Goal: Task Accomplishment & Management: Complete application form

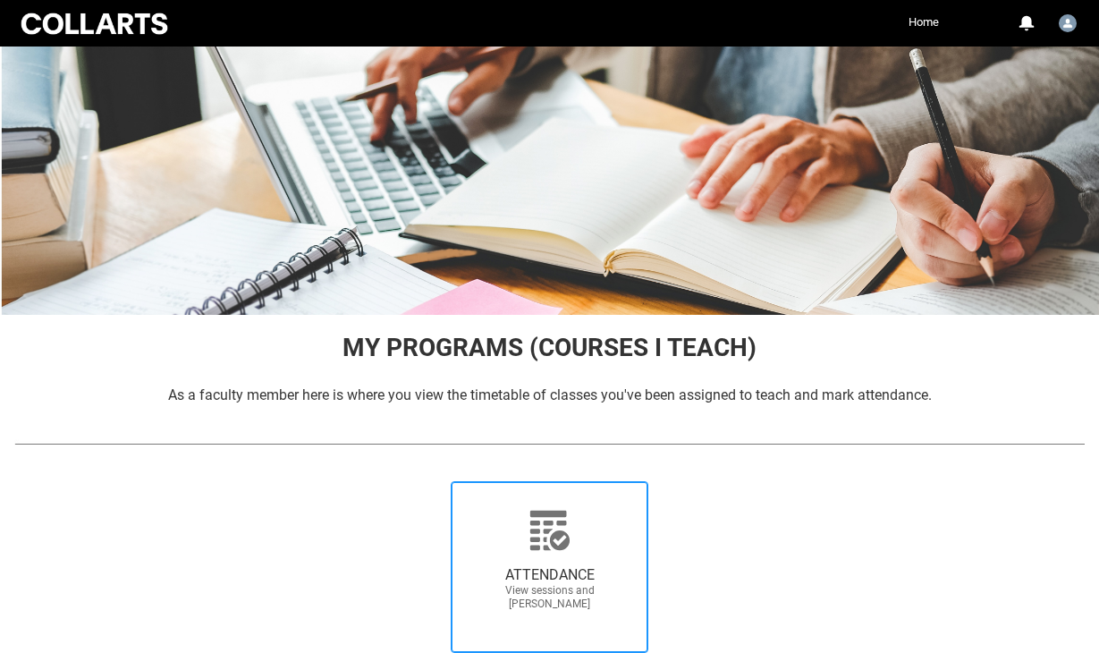
click at [523, 558] on span "ATTENDANCE View sessions and mark attendance" at bounding box center [550, 588] width 172 height 73
click at [427, 481] on input "ATTENDANCE View sessions and mark attendance" at bounding box center [426, 480] width 1 height 1
radio input "true"
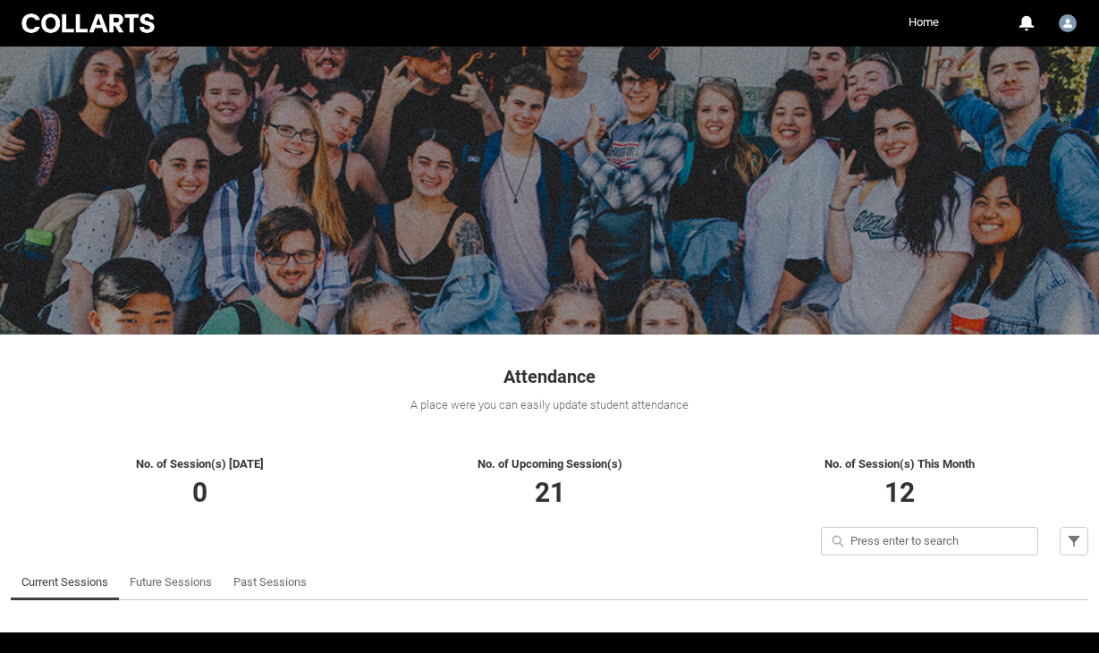
scroll to position [52, 0]
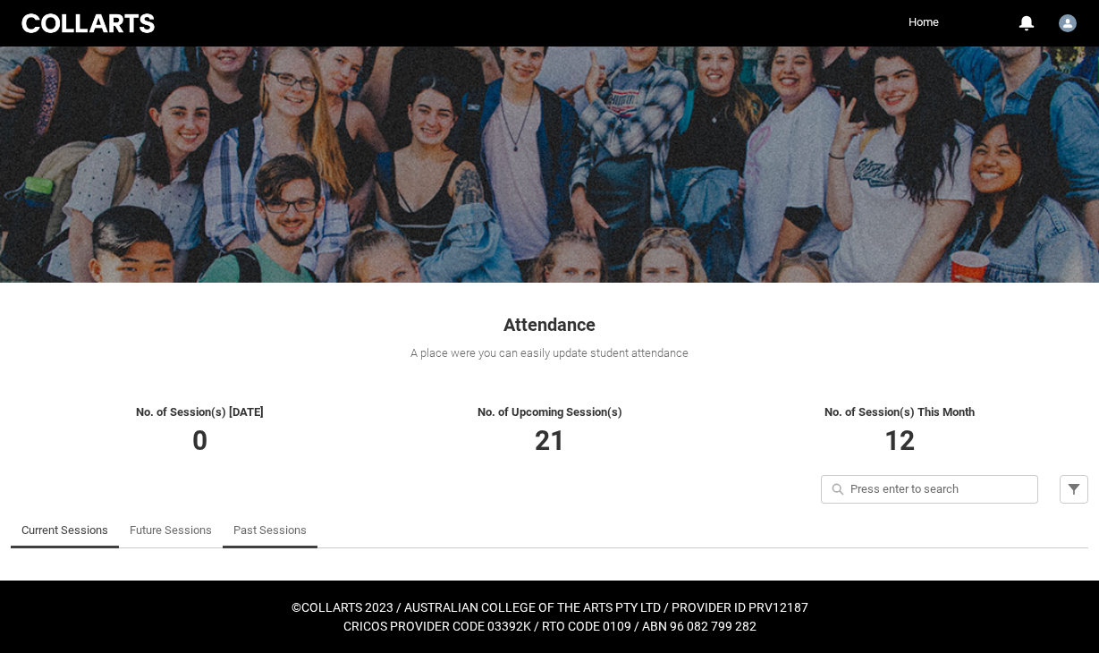
click at [264, 537] on link "Past Sessions" at bounding box center [269, 530] width 73 height 36
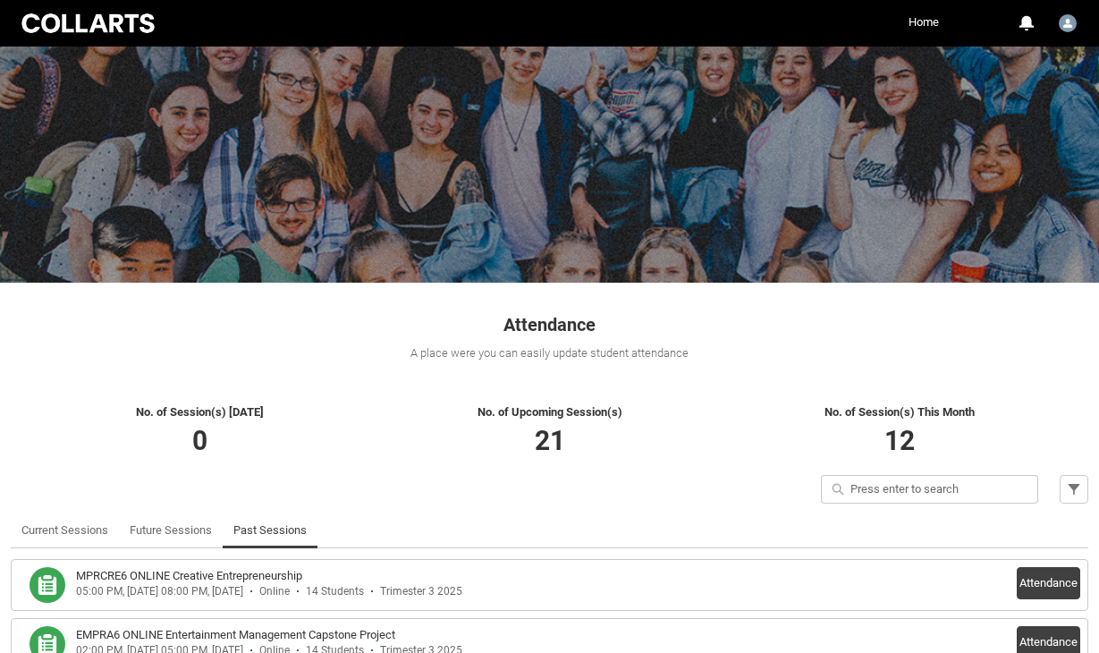
click at [1096, 313] on div "Attendance A place were you can easily update student attendance" at bounding box center [549, 331] width 1099 height 96
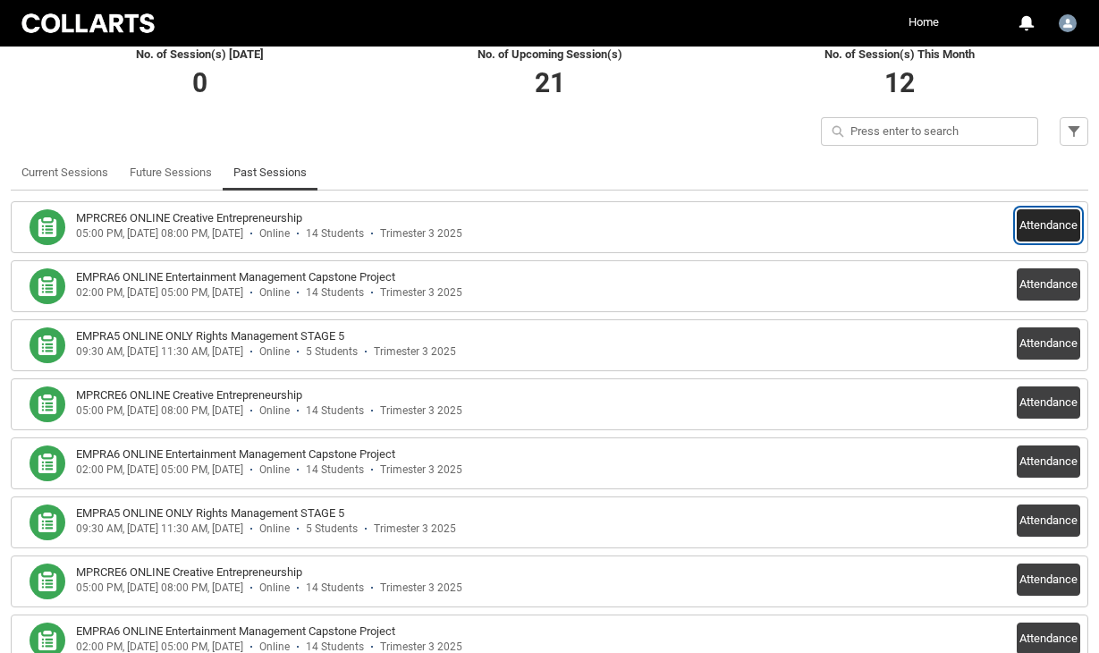
click at [1024, 222] on button "Attendance" at bounding box center [1048, 225] width 63 height 32
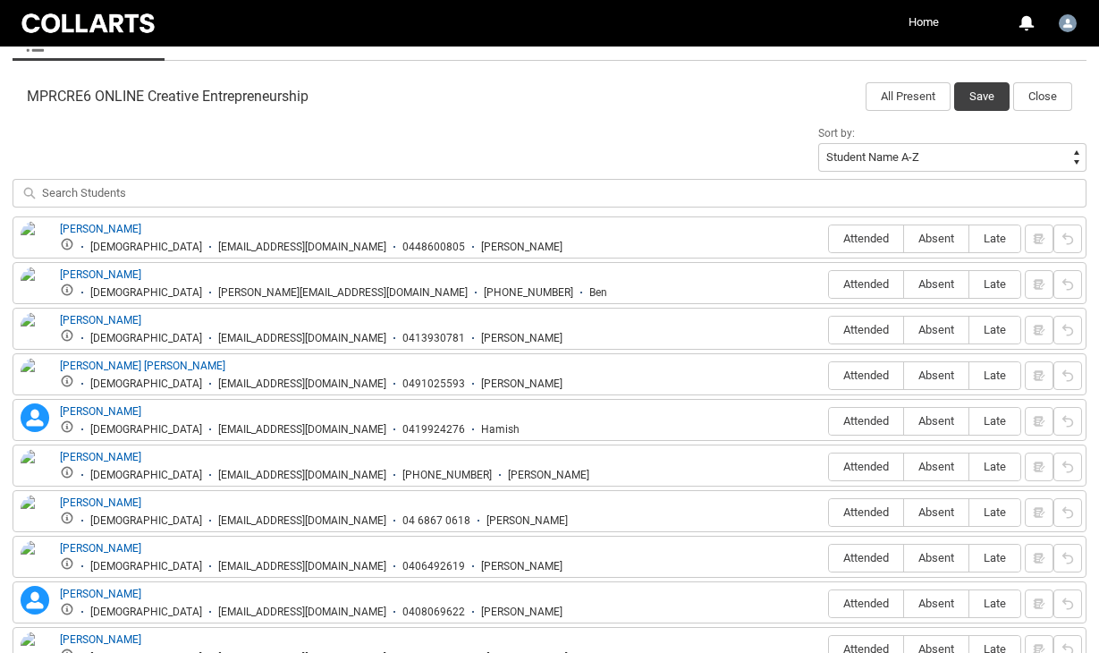
scroll to position [560, 0]
click at [847, 233] on span "Attended" at bounding box center [866, 239] width 74 height 13
click at [829, 239] on input "Attended" at bounding box center [828, 239] width 1 height 1
type lightning-radio-group "Attended"
radio input "true"
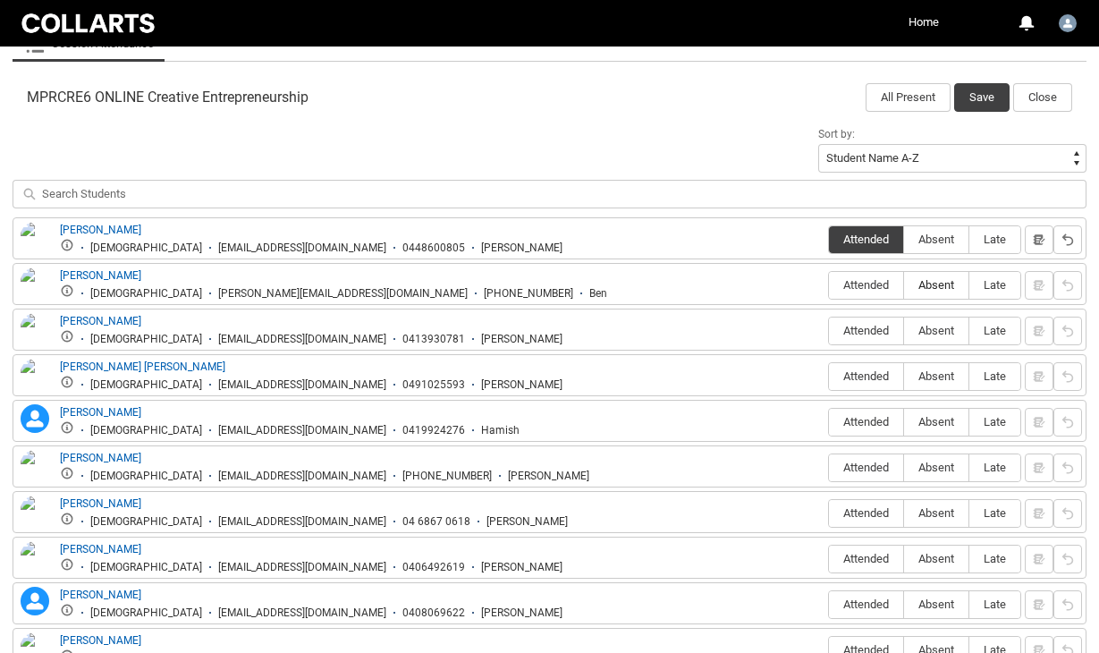
click at [929, 283] on span "Absent" at bounding box center [936, 284] width 64 height 13
click at [904, 284] on input "Absent" at bounding box center [903, 284] width 1 height 1
type lightning-radio-group "Absent"
radio input "true"
click at [868, 326] on span "Attended" at bounding box center [866, 330] width 74 height 13
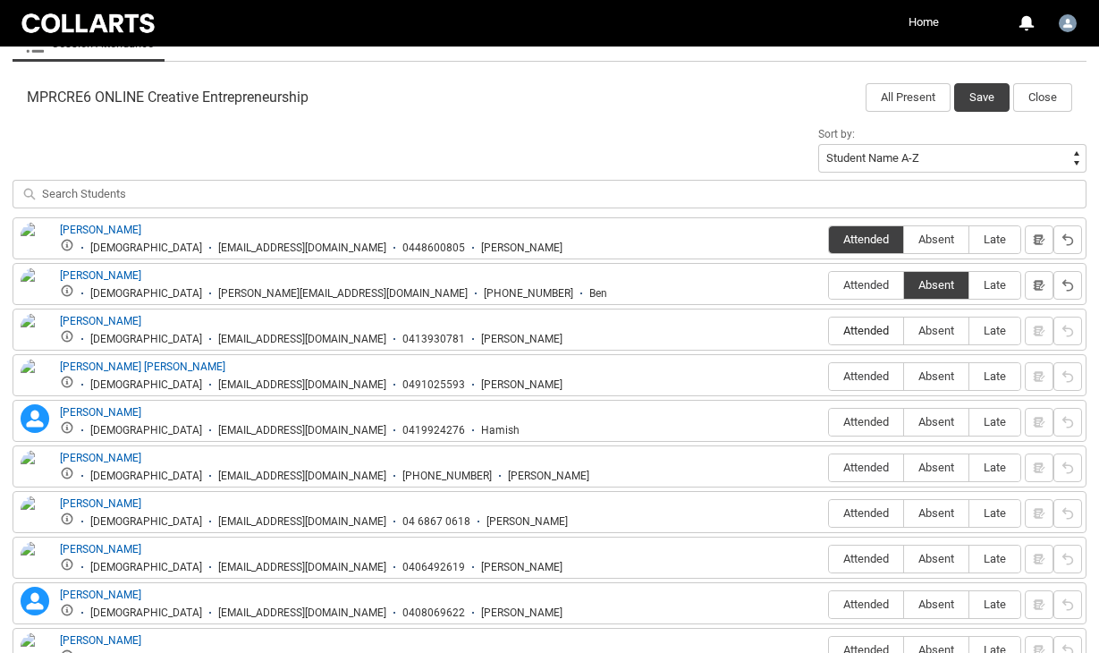
click at [829, 330] on input "Attended" at bounding box center [828, 330] width 1 height 1
type lightning-radio-group "Attended"
radio input "true"
click at [863, 374] on span "Attended" at bounding box center [866, 375] width 74 height 13
click at [829, 376] on input "Attended" at bounding box center [828, 376] width 1 height 1
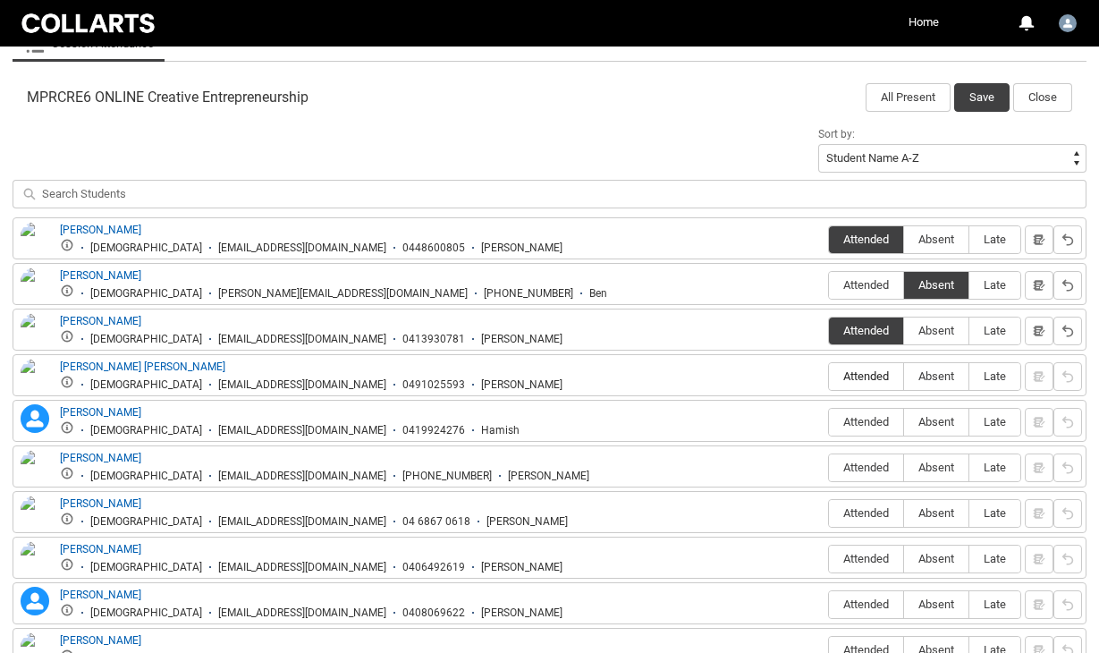
type lightning-radio-group "Attended"
radio input "true"
click at [873, 419] on span "Attended" at bounding box center [866, 421] width 74 height 13
click at [829, 421] on input "Attended" at bounding box center [828, 421] width 1 height 1
type lightning-radio-group "Attended"
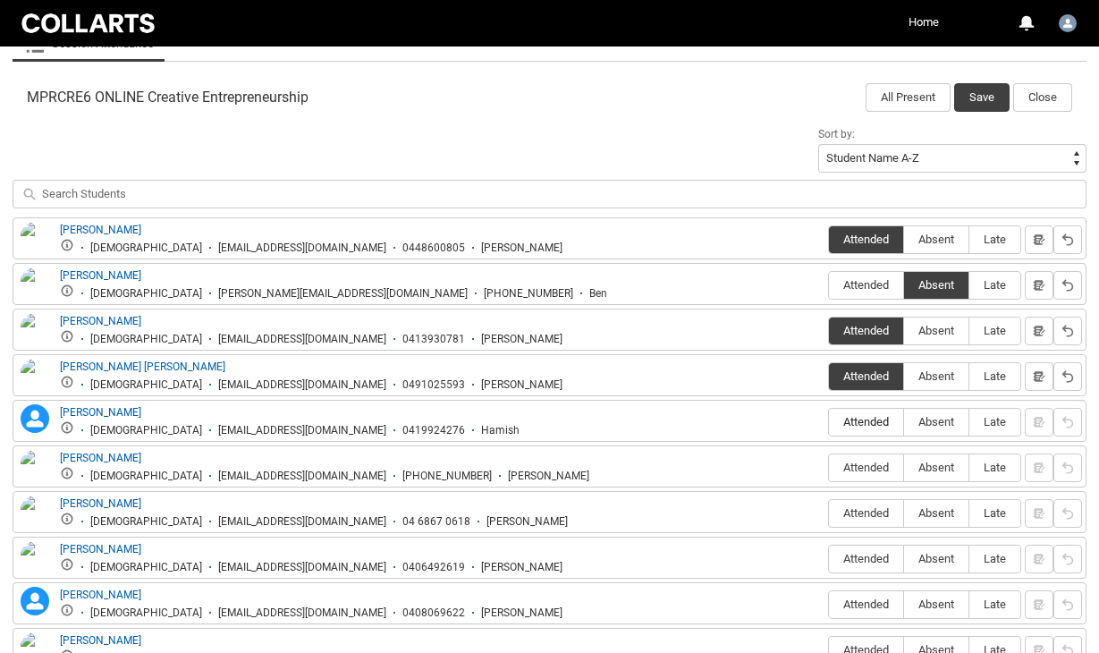
radio input "true"
click at [940, 473] on span "Absent" at bounding box center [936, 467] width 64 height 13
click at [904, 468] on input "Absent" at bounding box center [903, 467] width 1 height 1
type lightning-radio-group "Absent"
radio input "true"
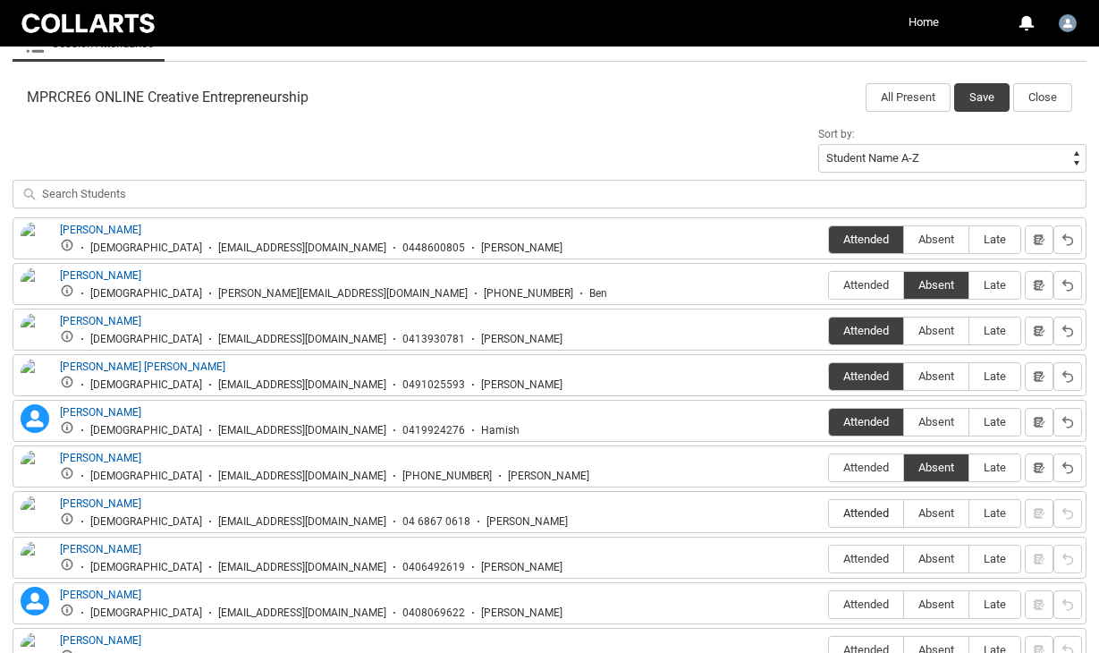
click at [844, 521] on label "Attended" at bounding box center [866, 514] width 74 height 28
click at [829, 513] on input "Attended" at bounding box center [828, 512] width 1 height 1
type lightning-radio-group "Attended"
radio input "true"
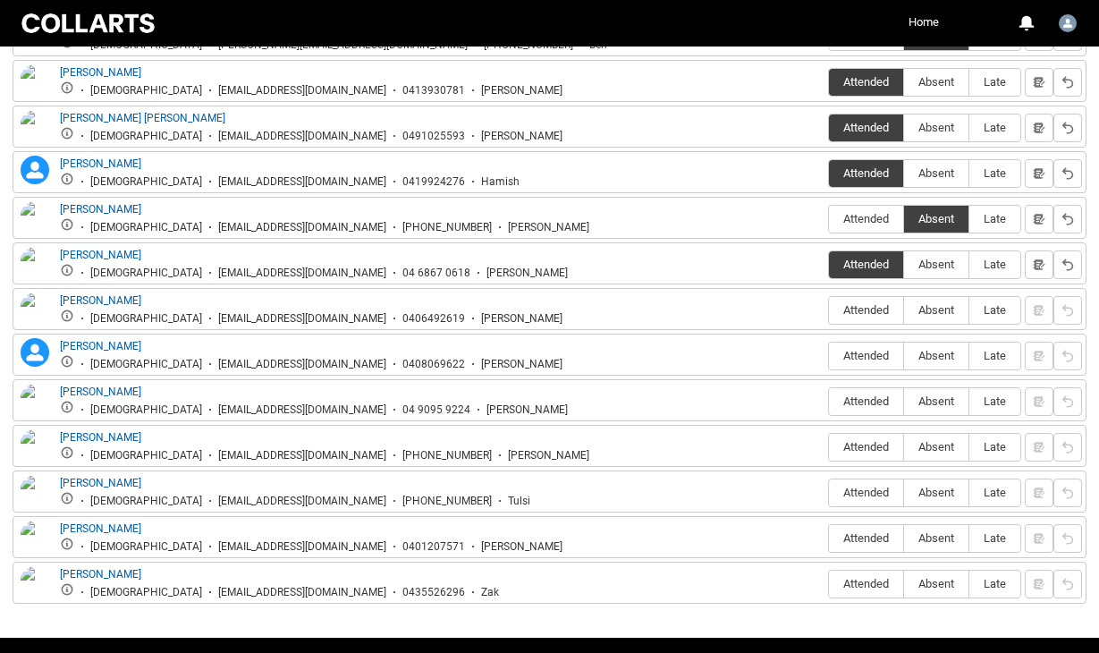
scroll to position [808, 0]
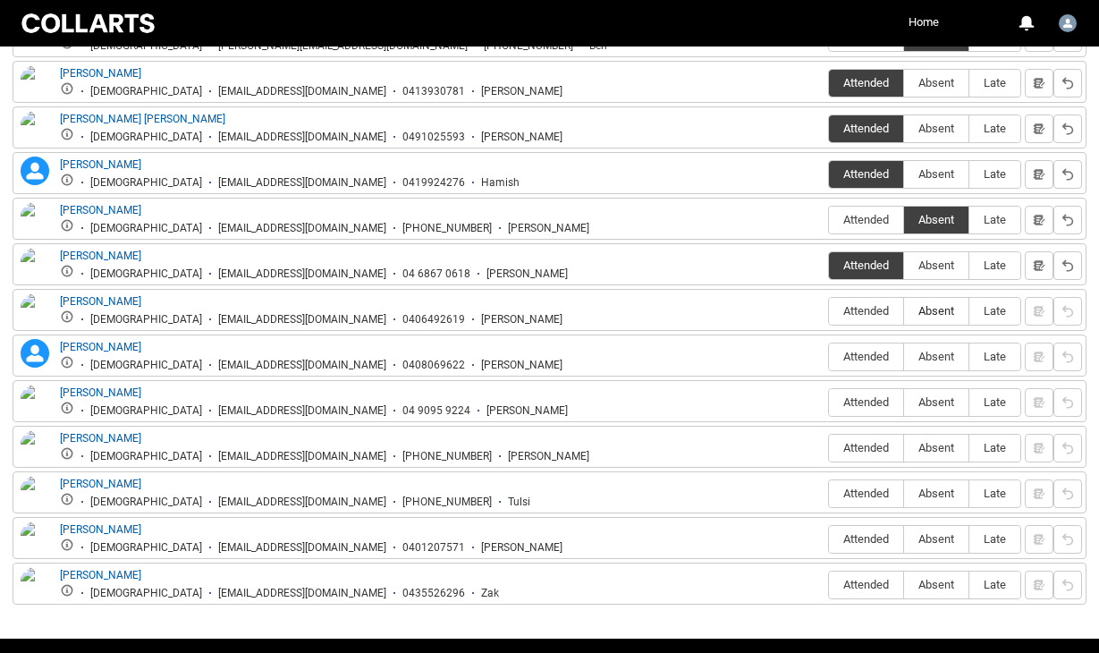
click at [945, 312] on span "Absent" at bounding box center [936, 310] width 64 height 13
click at [904, 311] on input "Absent" at bounding box center [903, 310] width 1 height 1
type lightning-radio-group "Absent"
radio input "true"
click at [867, 359] on span "Attended" at bounding box center [866, 356] width 74 height 13
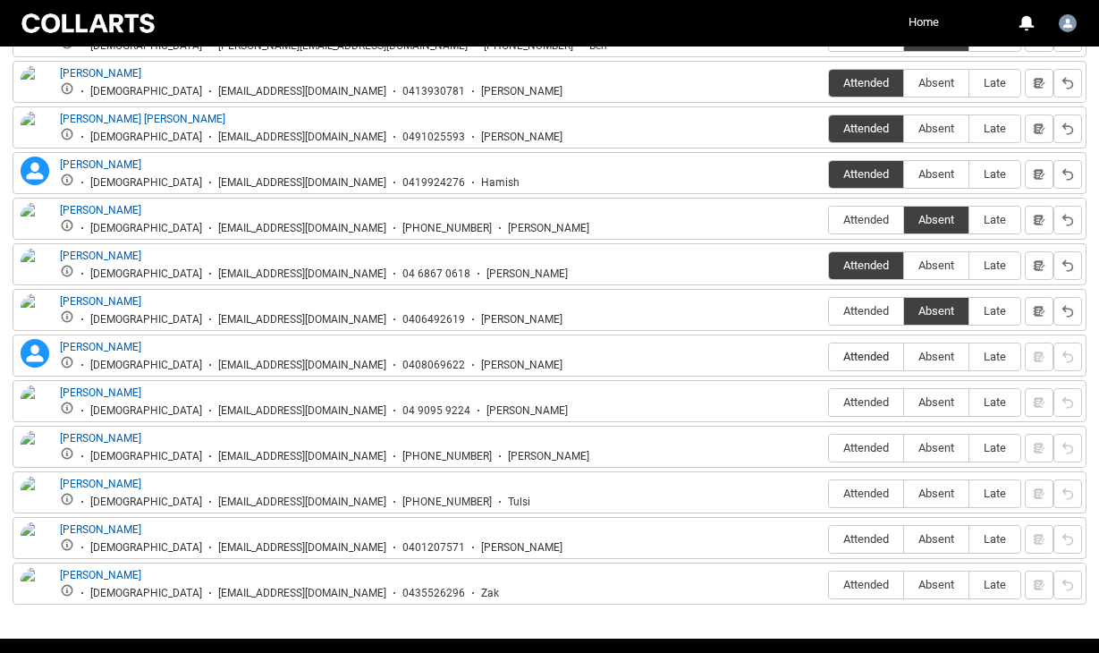
click at [829, 357] on input "Attended" at bounding box center [828, 356] width 1 height 1
type lightning-radio-group "Attended"
radio input "true"
click at [939, 402] on span "Absent" at bounding box center [936, 401] width 64 height 13
click at [904, 402] on input "Absent" at bounding box center [903, 402] width 1 height 1
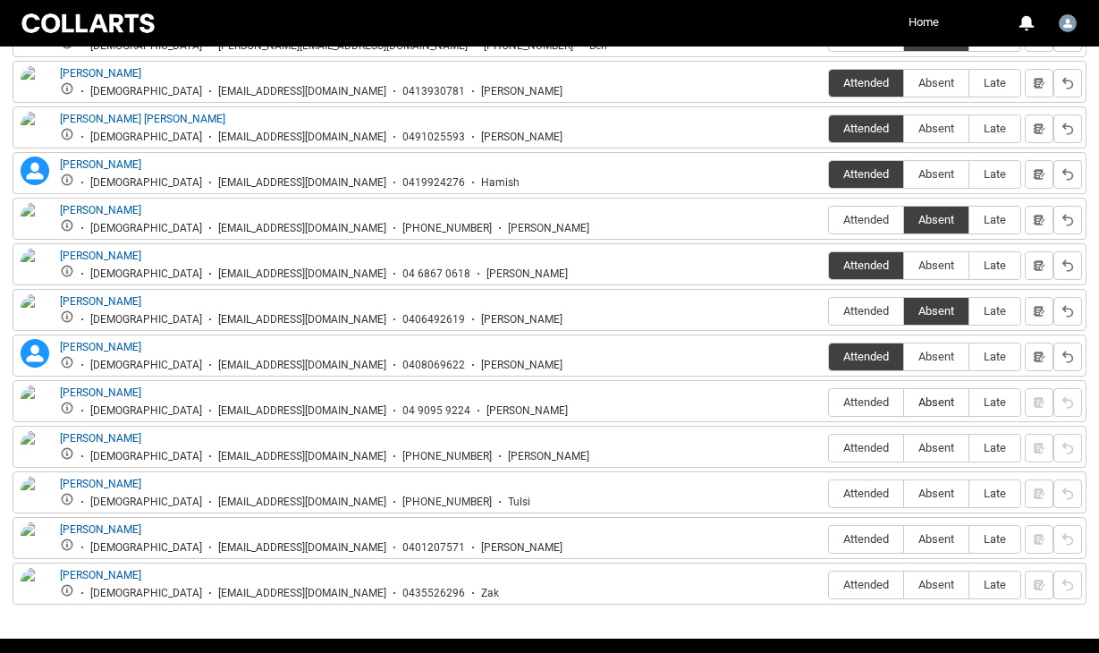
type lightning-radio-group "Absent"
radio input "true"
click at [931, 450] on span "Absent" at bounding box center [936, 447] width 64 height 13
click at [904, 448] on input "Absent" at bounding box center [903, 447] width 1 height 1
type lightning-radio-group "Absent"
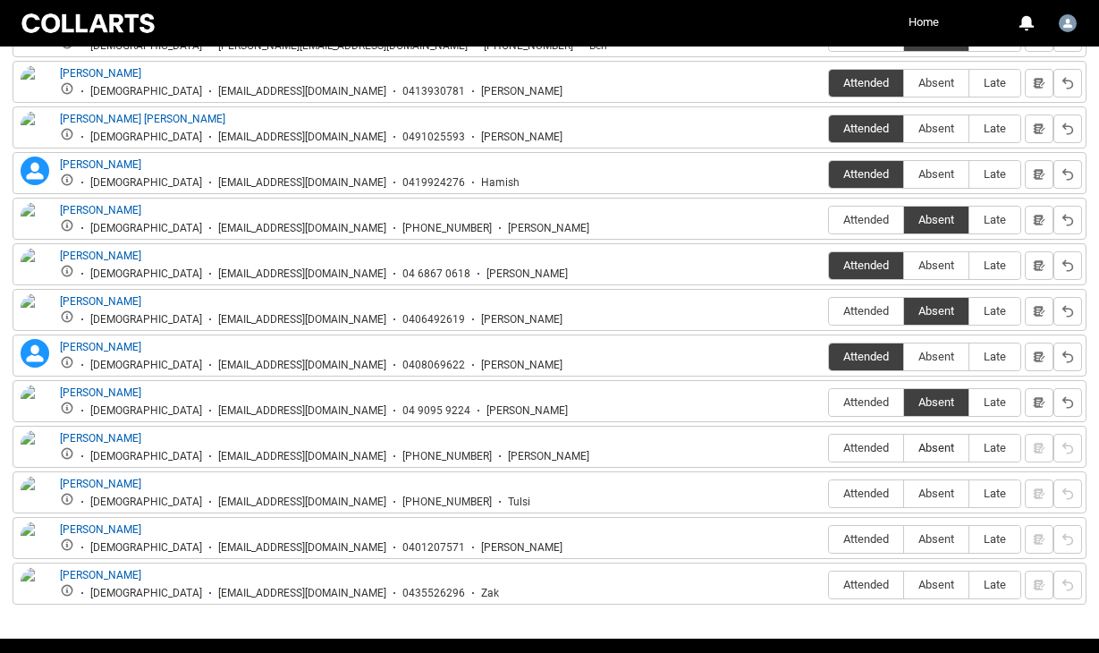
radio input "true"
click at [931, 498] on span "Absent" at bounding box center [936, 493] width 64 height 13
click at [904, 494] on input "Absent" at bounding box center [903, 493] width 1 height 1
type lightning-radio-group "Absent"
radio input "true"
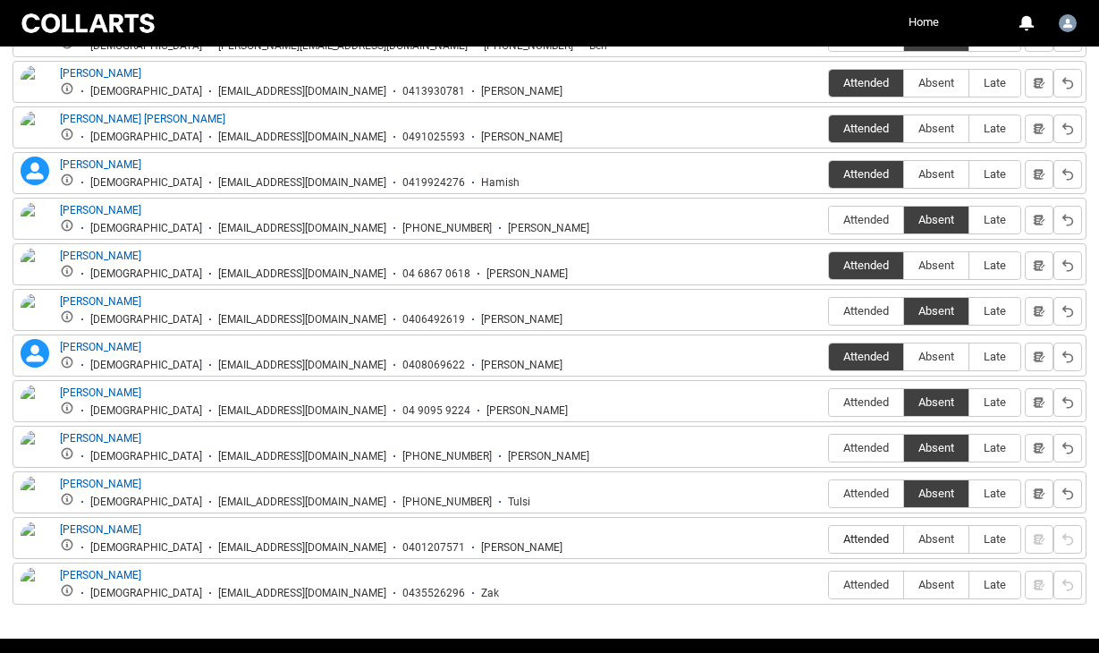
click at [852, 543] on span "Attended" at bounding box center [866, 538] width 74 height 13
click at [829, 539] on input "Attended" at bounding box center [828, 538] width 1 height 1
type lightning-radio-group "Attended"
radio input "true"
click at [928, 587] on span "Absent" at bounding box center [936, 584] width 64 height 13
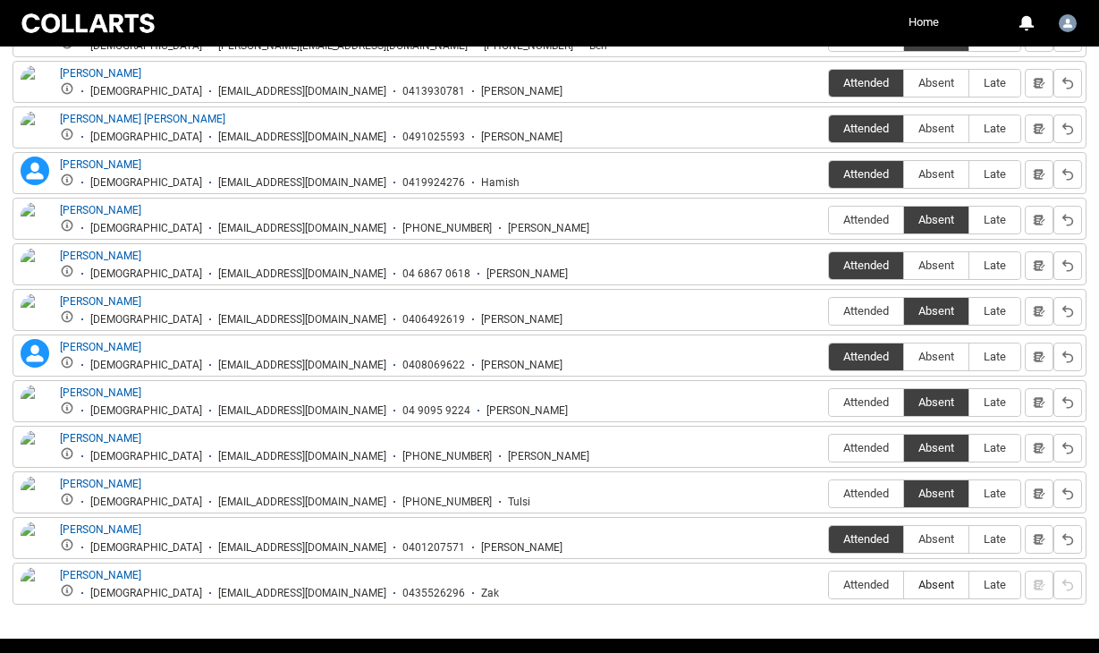
click at [904, 585] on input "Absent" at bounding box center [903, 584] width 1 height 1
type lightning-radio-group "Absent"
radio input "true"
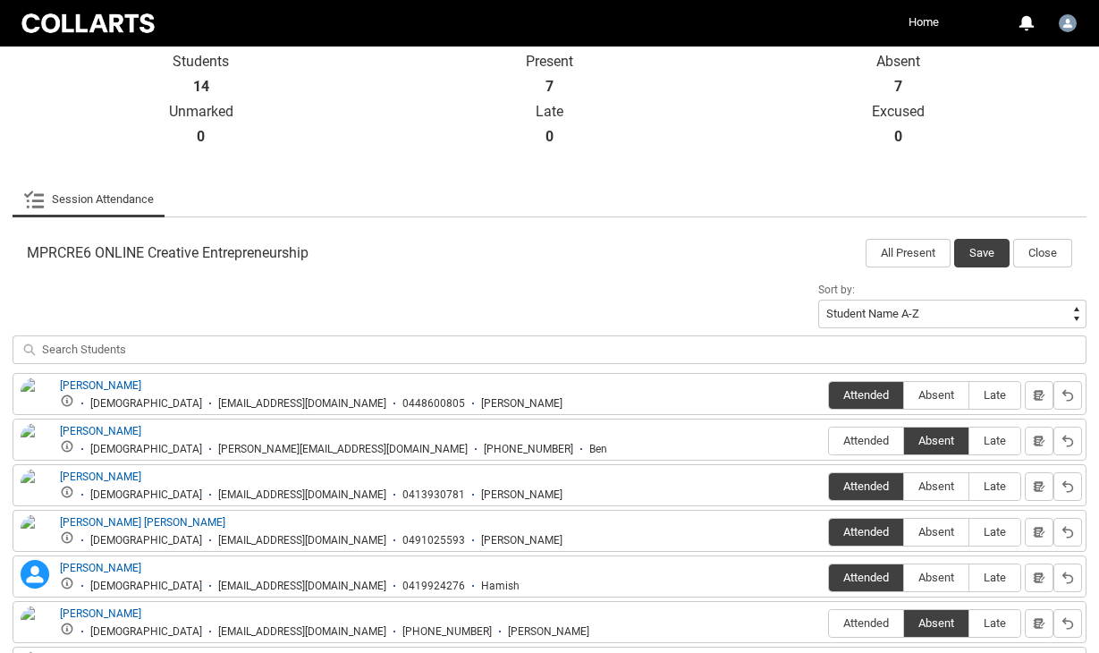
scroll to position [406, 0]
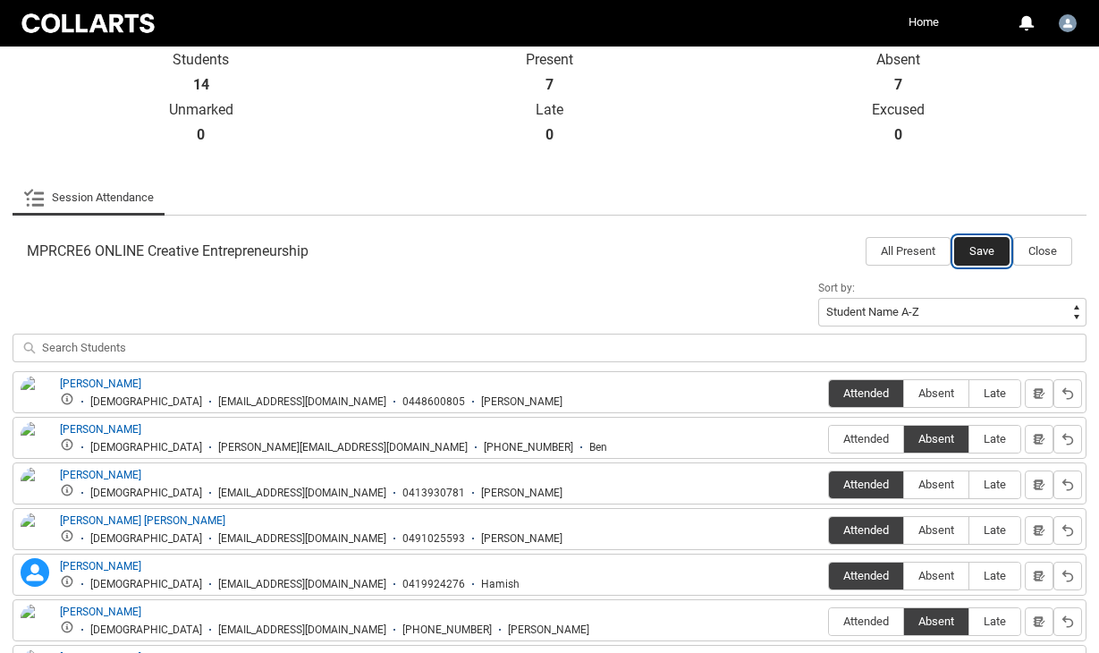
click at [969, 244] on button "Save" at bounding box center [981, 251] width 55 height 29
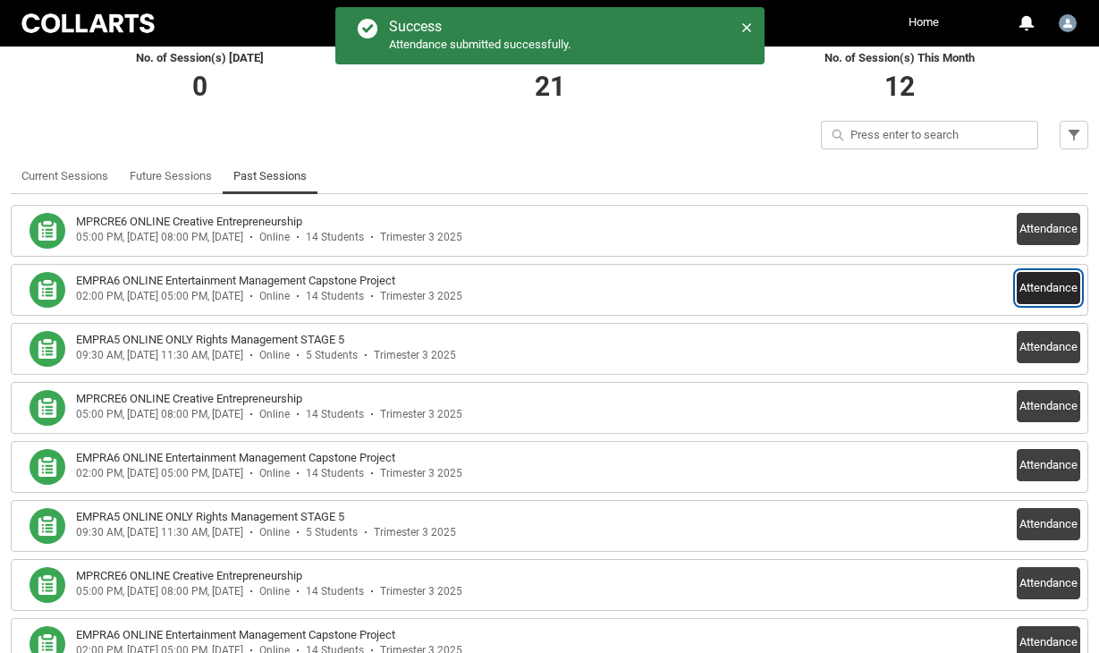
click at [1041, 290] on button "Attendance" at bounding box center [1048, 288] width 63 height 32
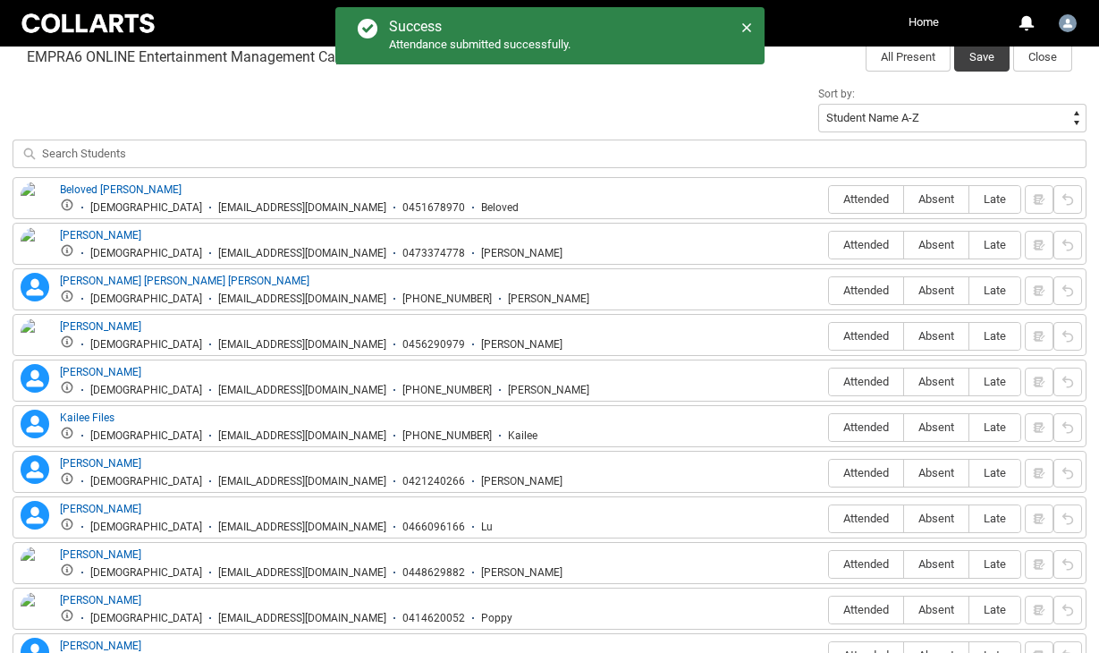
scroll to position [605, 0]
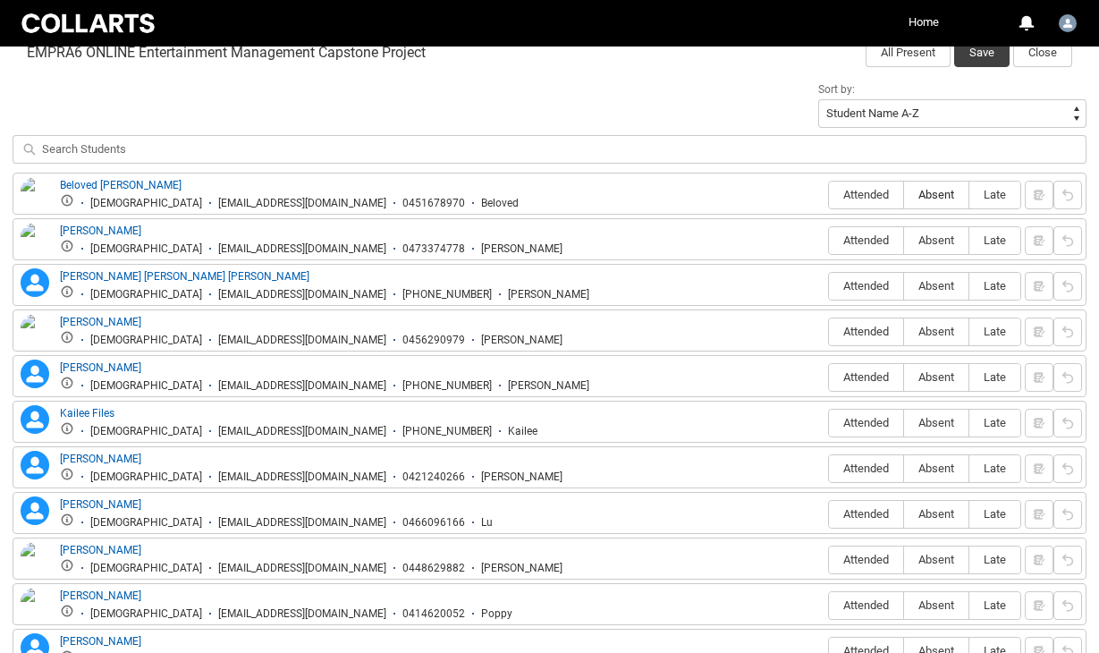
click at [930, 201] on span "Absent" at bounding box center [936, 194] width 64 height 13
click at [904, 195] on input "Absent" at bounding box center [903, 194] width 1 height 1
type lightning-radio-group "Absent"
radio input "true"
click at [864, 248] on label "Attended" at bounding box center [866, 241] width 74 height 28
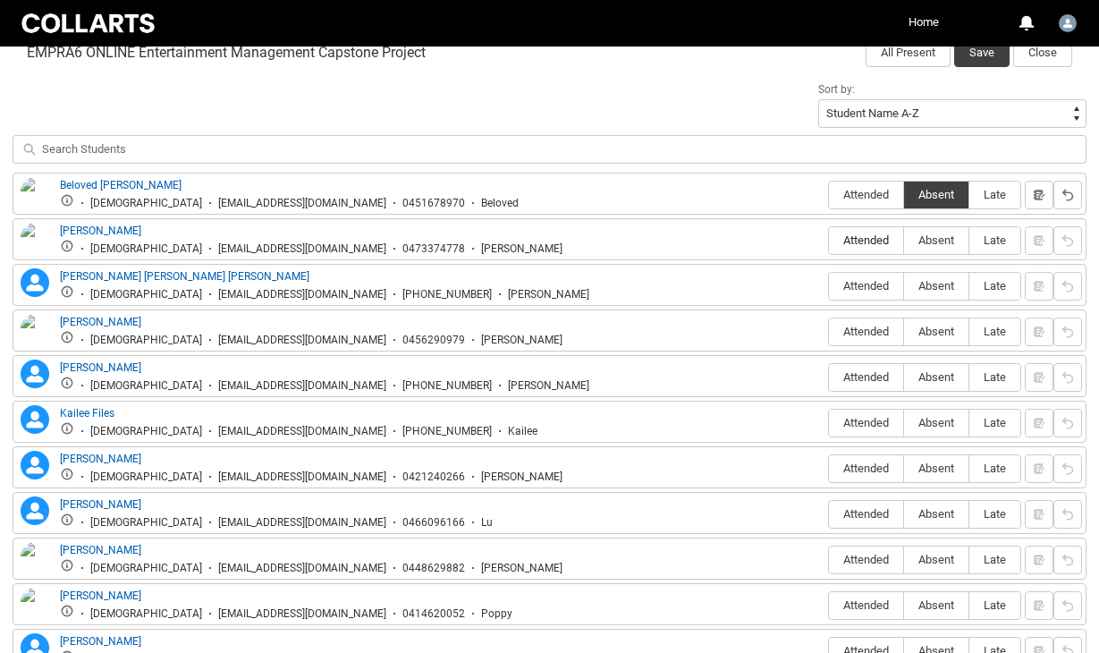
click at [829, 241] on input "Attended" at bounding box center [828, 240] width 1 height 1
type lightning-radio-group "Attended"
radio input "true"
click at [934, 289] on span "Absent" at bounding box center [936, 285] width 64 height 13
click at [904, 286] on input "Absent" at bounding box center [903, 285] width 1 height 1
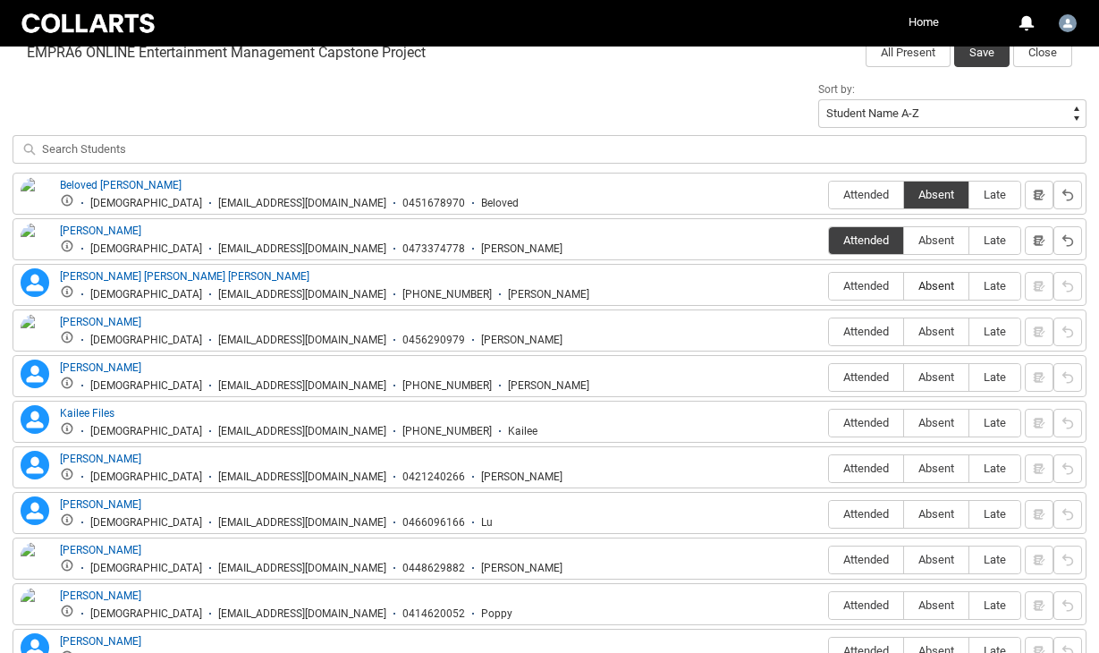
type lightning-radio-group "Absent"
radio input "true"
click at [872, 332] on span "Attended" at bounding box center [866, 331] width 74 height 13
click at [829, 332] on input "Attended" at bounding box center [828, 331] width 1 height 1
type lightning-radio-group "Attended"
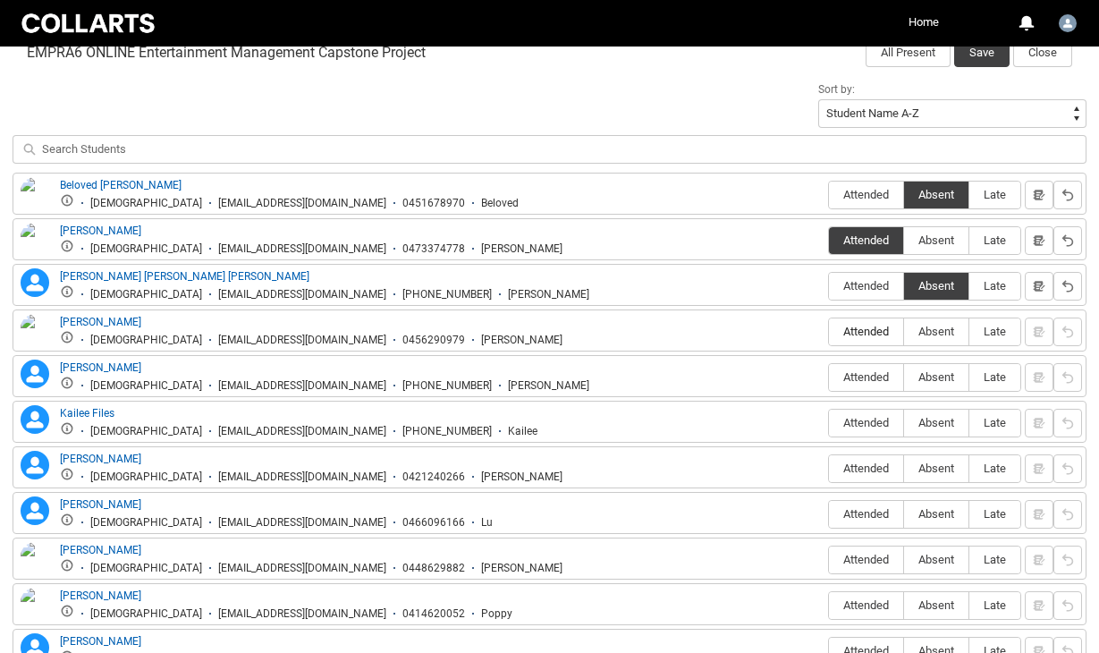
radio input "true"
click at [880, 375] on span "Attended" at bounding box center [866, 376] width 74 height 13
click at [829, 377] on input "Attended" at bounding box center [828, 377] width 1 height 1
type lightning-radio-group "Attended"
radio input "true"
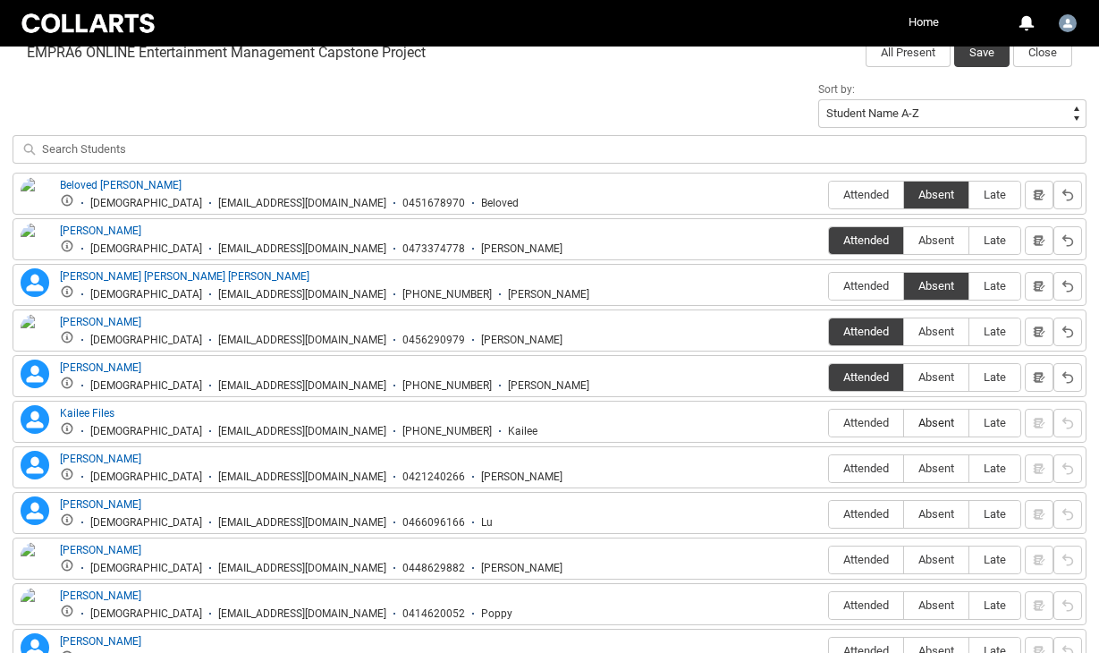
click at [940, 425] on span "Absent" at bounding box center [936, 422] width 64 height 13
click at [904, 423] on input "Absent" at bounding box center [903, 422] width 1 height 1
type lightning-radio-group "Absent"
radio input "true"
click at [868, 467] on span "Attended" at bounding box center [866, 467] width 74 height 13
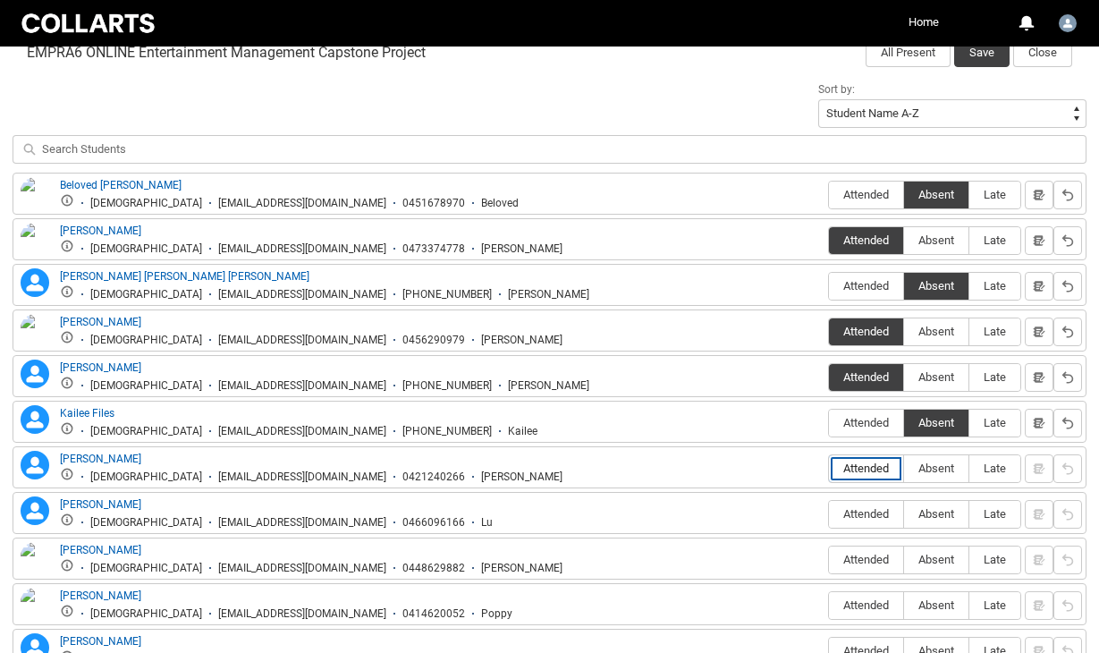
click at [829, 468] on input "Attended" at bounding box center [828, 468] width 1 height 1
type lightning-radio-group "Attended"
radio input "true"
click at [868, 509] on span "Attended" at bounding box center [866, 513] width 74 height 13
click at [829, 513] on input "Attended" at bounding box center [828, 513] width 1 height 1
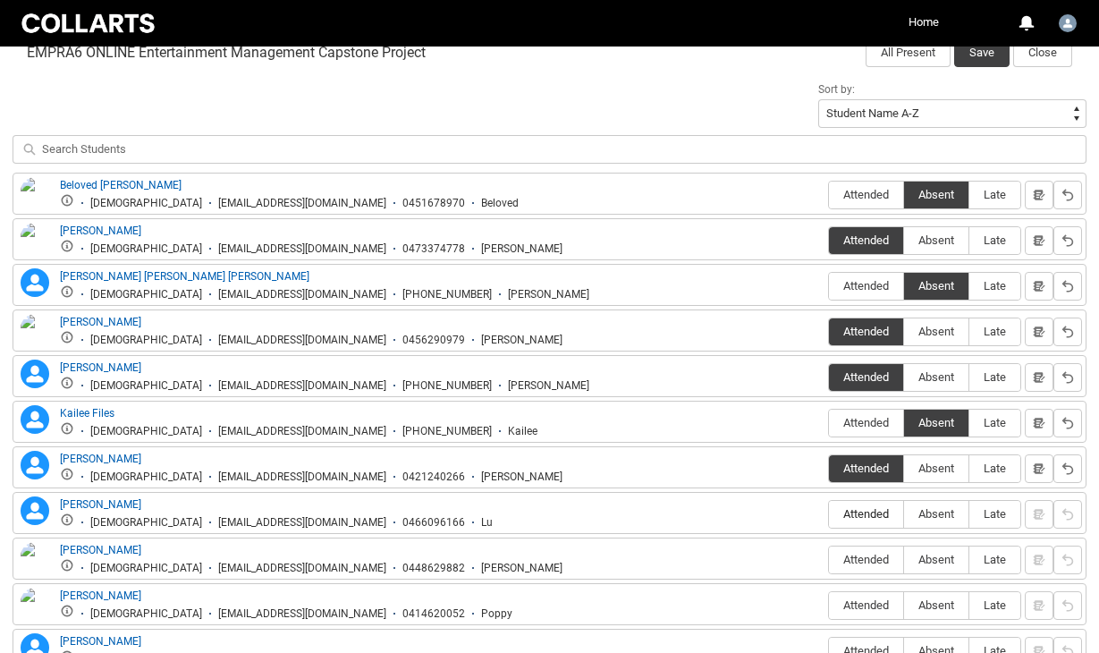
type lightning-radio-group "Attended"
radio input "true"
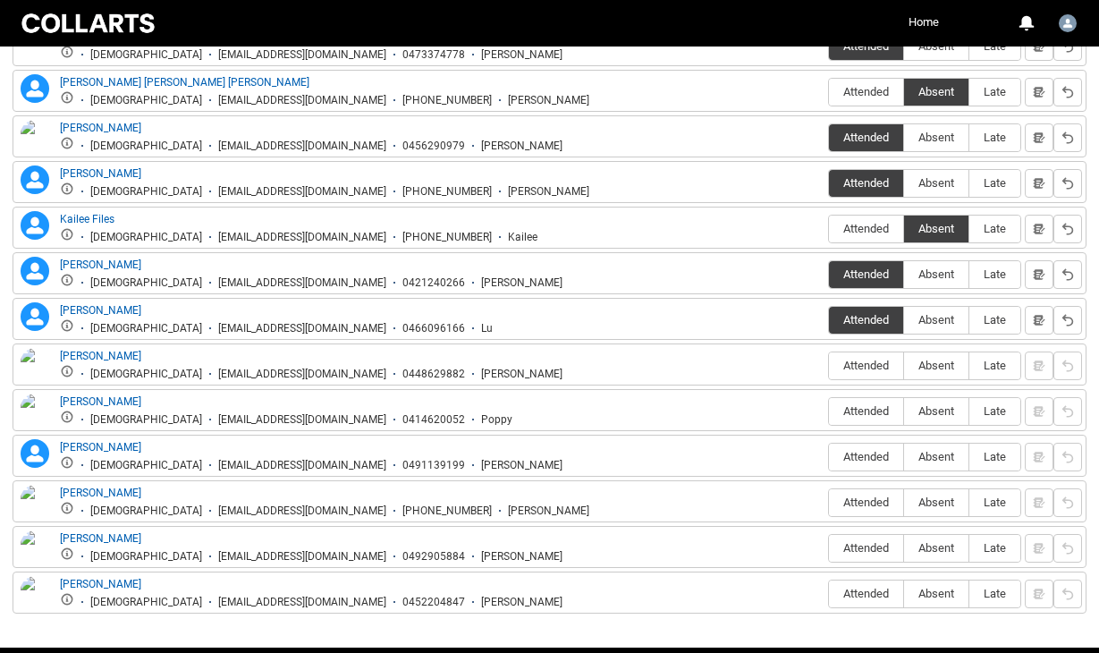
scroll to position [798, 0]
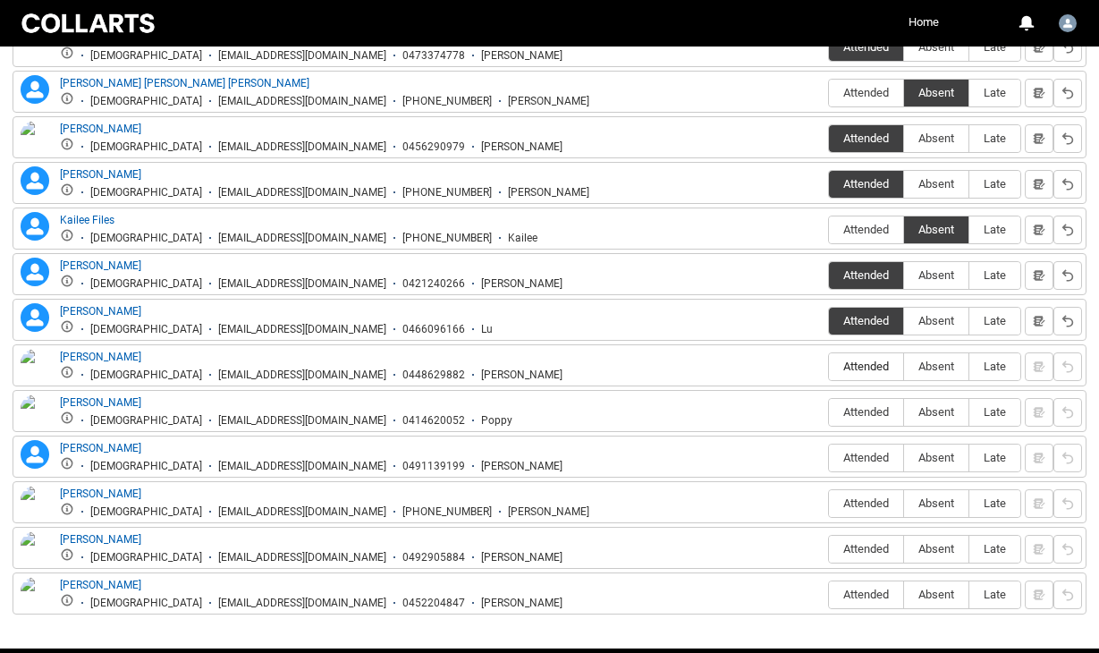
click at [868, 364] on span "Attended" at bounding box center [866, 366] width 74 height 13
click at [829, 366] on input "Attended" at bounding box center [828, 366] width 1 height 1
type lightning-radio-group "Attended"
radio input "true"
click at [934, 411] on span "Absent" at bounding box center [936, 411] width 64 height 13
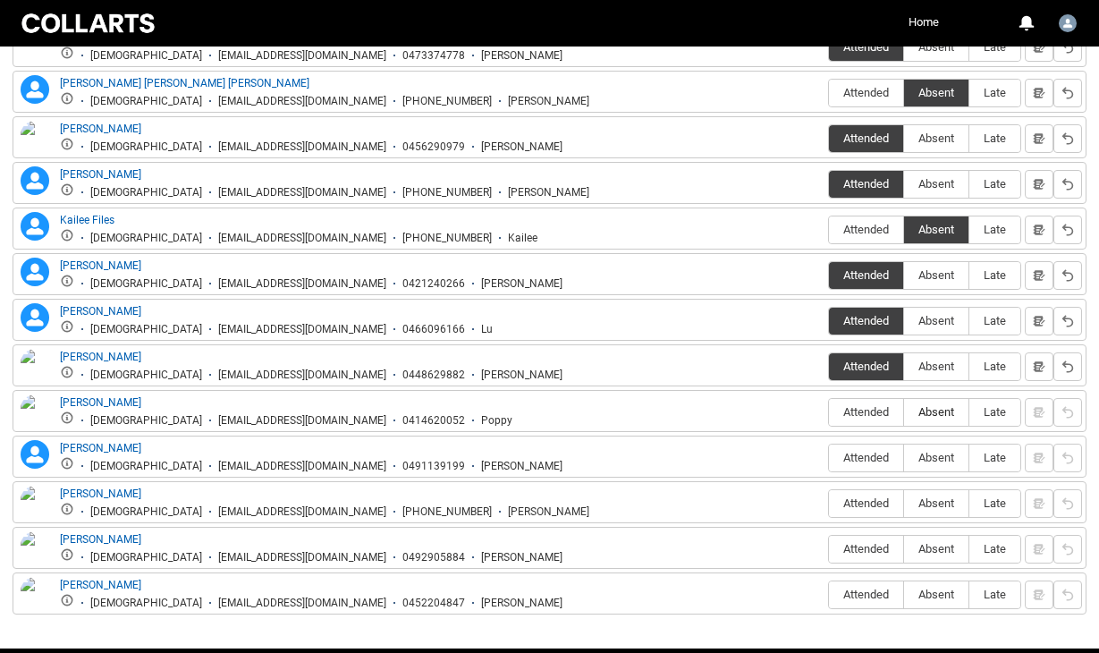
click at [904, 411] on input "Absent" at bounding box center [903, 411] width 1 height 1
type lightning-radio-group "Absent"
radio input "true"
click at [869, 452] on span "Attended" at bounding box center [866, 457] width 74 height 13
click at [829, 457] on input "Attended" at bounding box center [828, 457] width 1 height 1
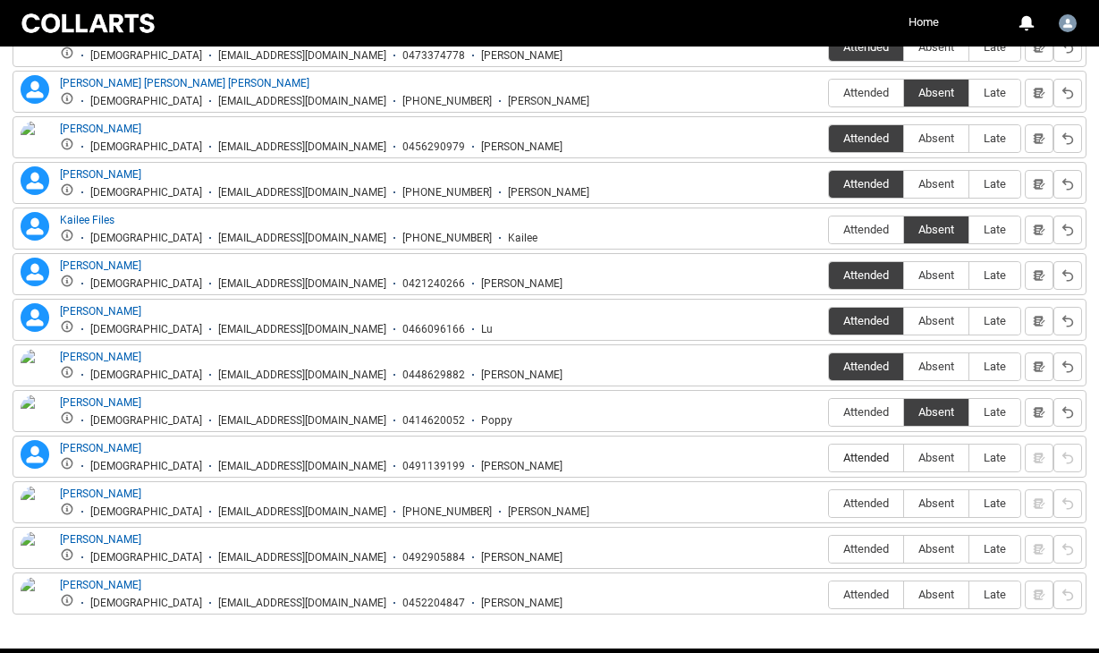
type lightning-radio-group "Attended"
radio input "true"
click at [863, 505] on span "Attended" at bounding box center [866, 502] width 74 height 13
click at [829, 504] on input "Attended" at bounding box center [828, 503] width 1 height 1
type lightning-radio-group "Attended"
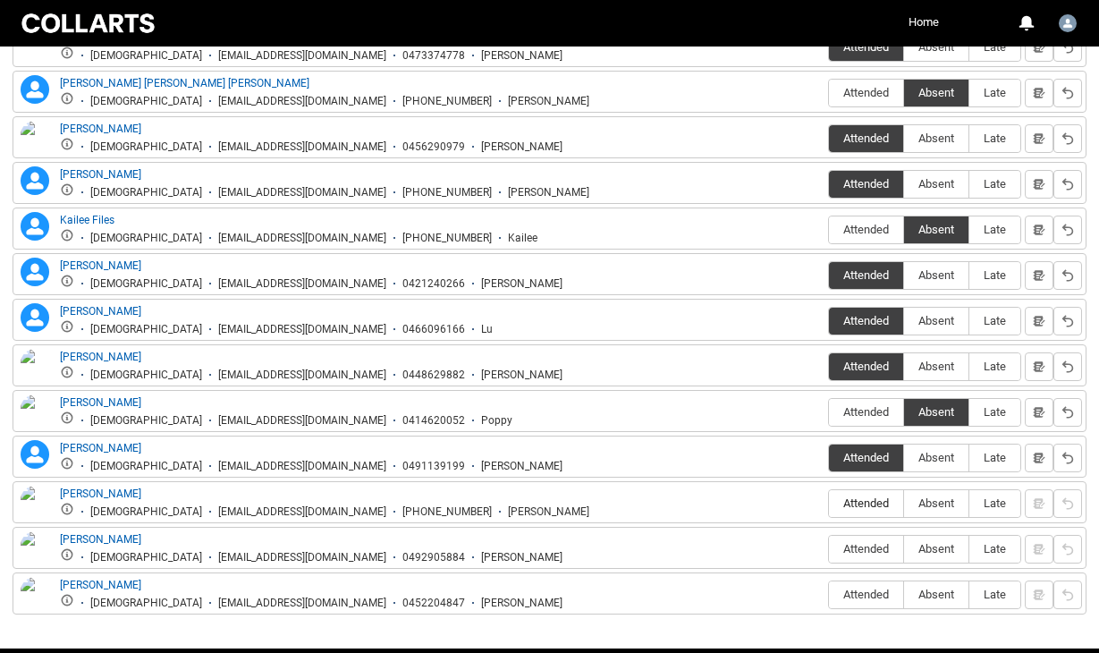
radio input "true"
click at [851, 544] on span "Attended" at bounding box center [866, 548] width 74 height 13
click at [829, 548] on input "Attended" at bounding box center [828, 548] width 1 height 1
type lightning-radio-group "Attended"
radio input "true"
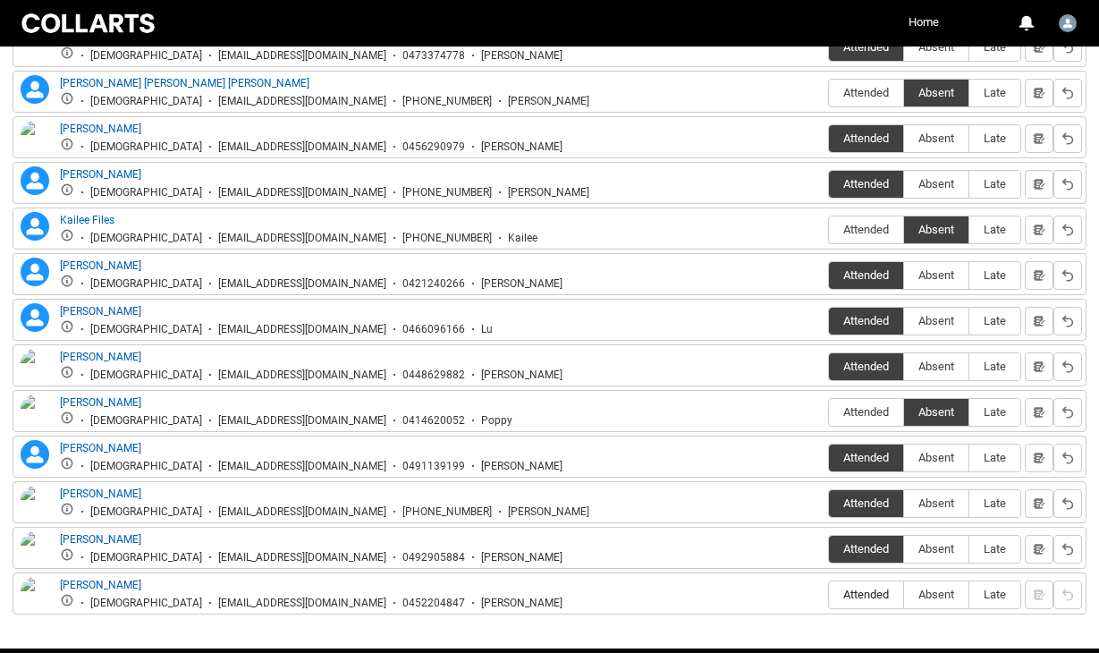
click at [859, 599] on span "Attended" at bounding box center [866, 594] width 74 height 13
click at [829, 595] on input "Attended" at bounding box center [828, 594] width 1 height 1
type lightning-radio-group "Attended"
radio input "true"
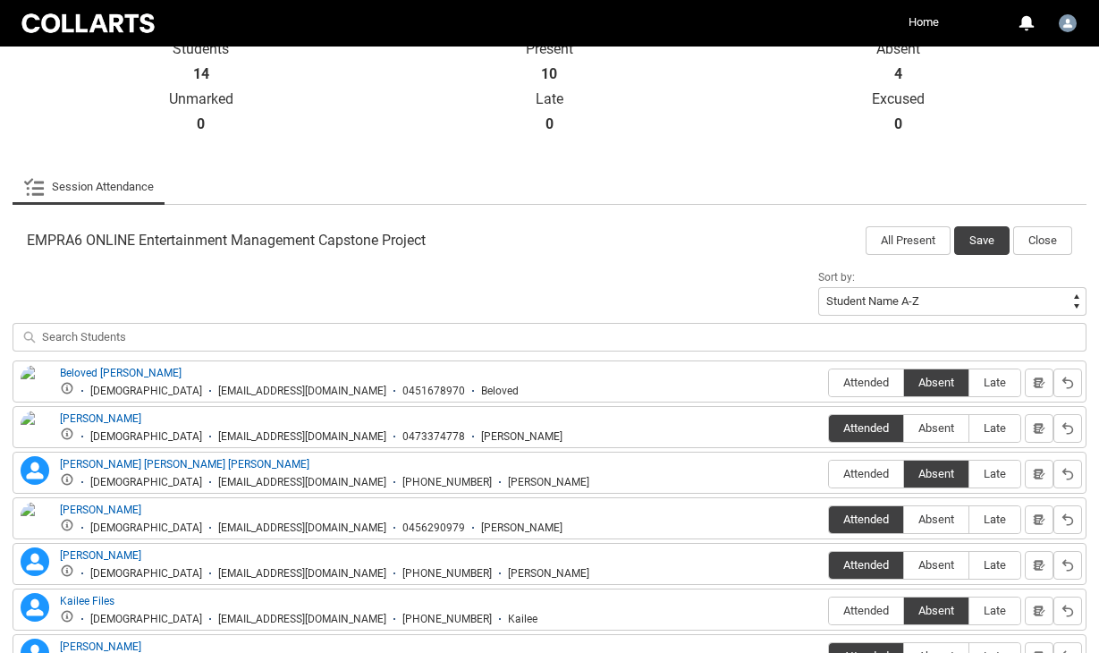
scroll to position [419, 0]
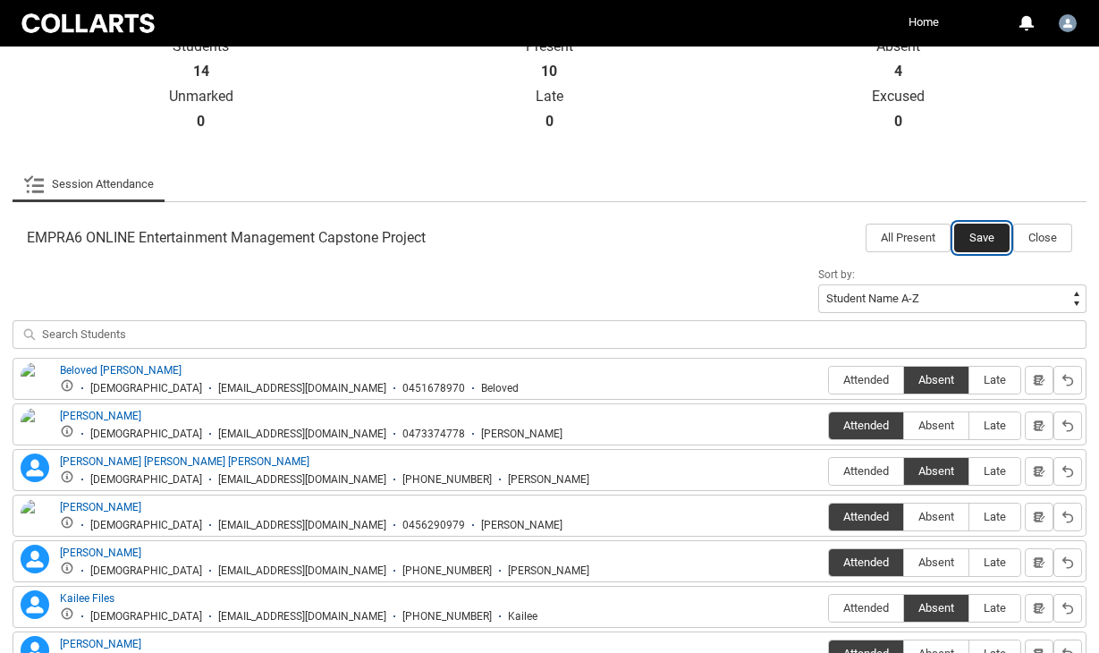
click at [984, 229] on button "Save" at bounding box center [981, 238] width 55 height 29
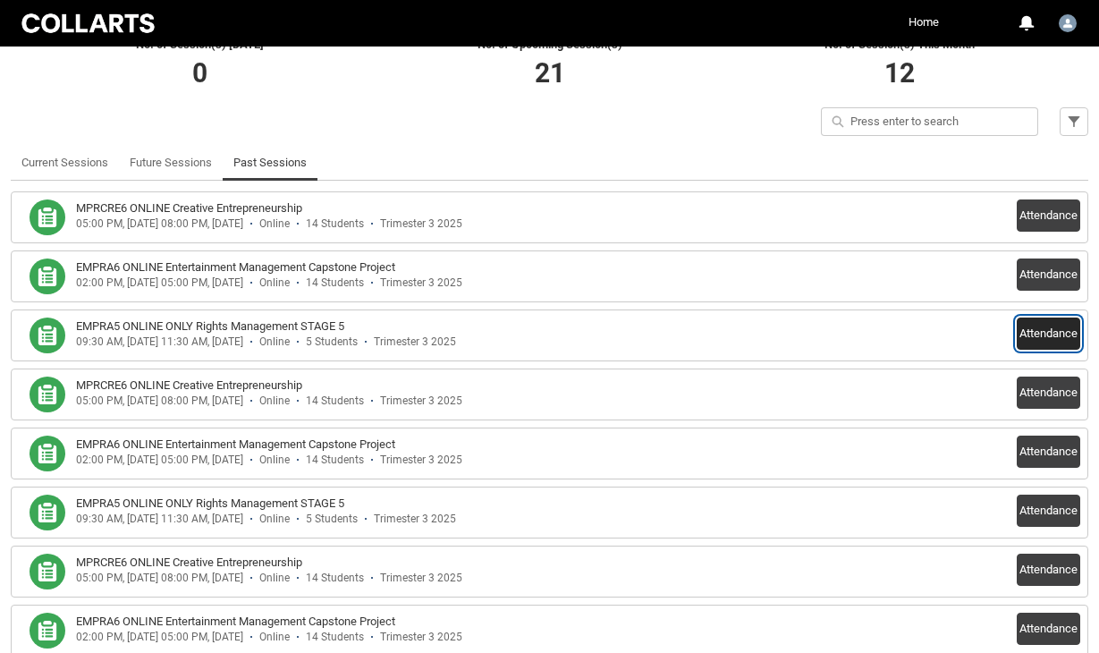
click at [1031, 334] on button "Attendance" at bounding box center [1048, 333] width 63 height 32
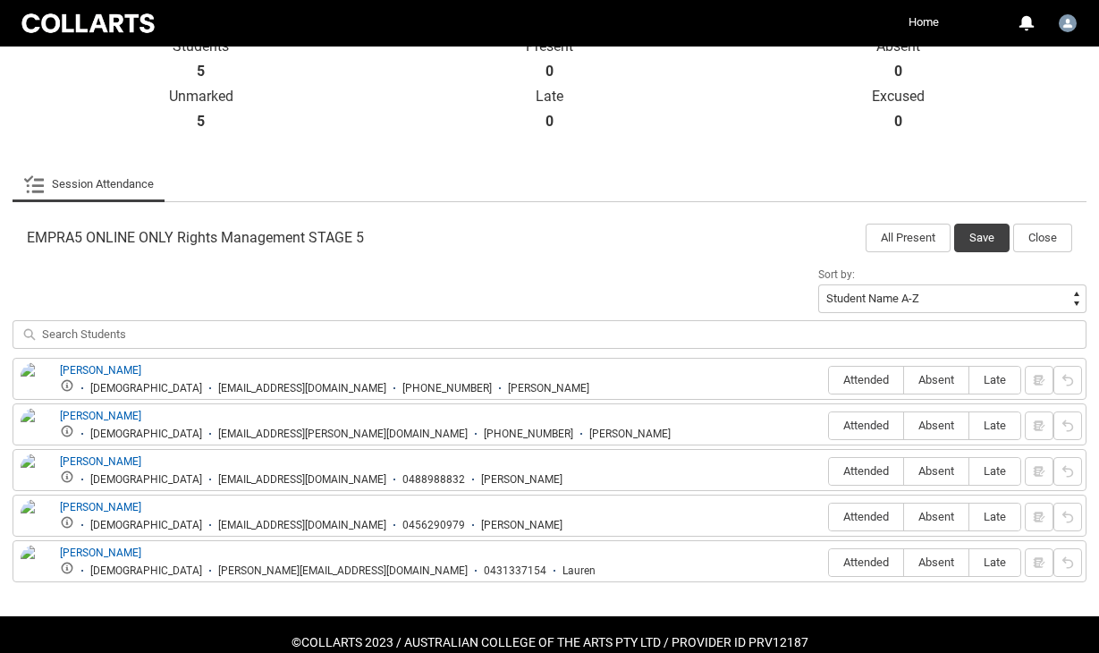
scroll to position [455, 0]
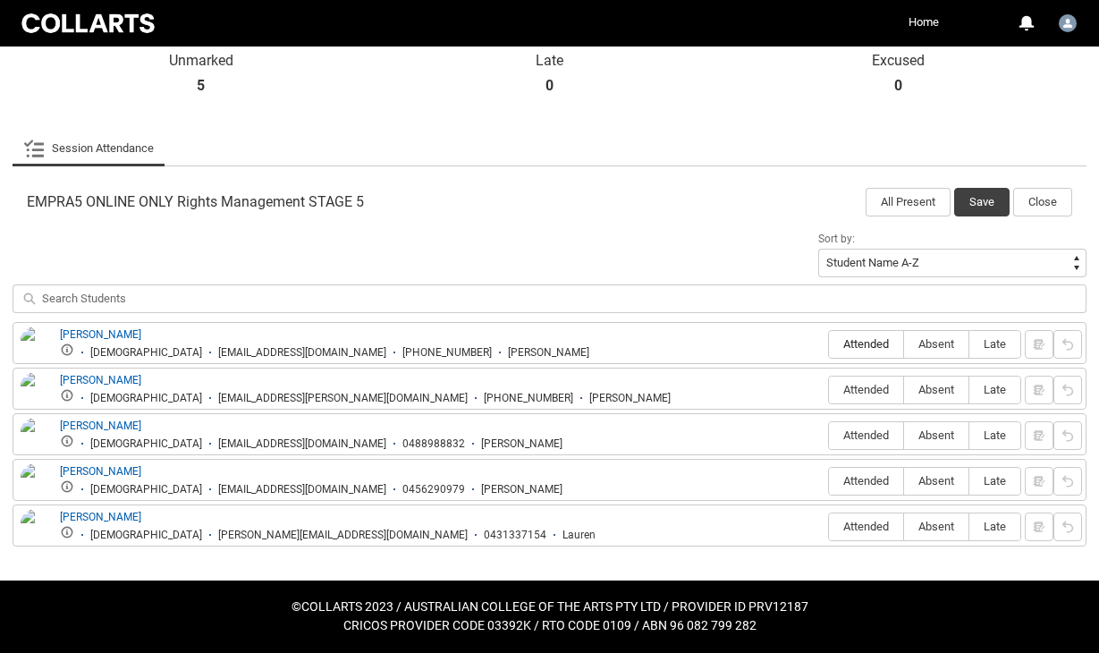
click at [867, 343] on span "Attended" at bounding box center [866, 343] width 74 height 13
click at [829, 343] on input "Attended" at bounding box center [828, 343] width 1 height 1
type lightning-radio-group "Attended"
radio input "true"
click at [865, 391] on span "Attended" at bounding box center [866, 389] width 74 height 13
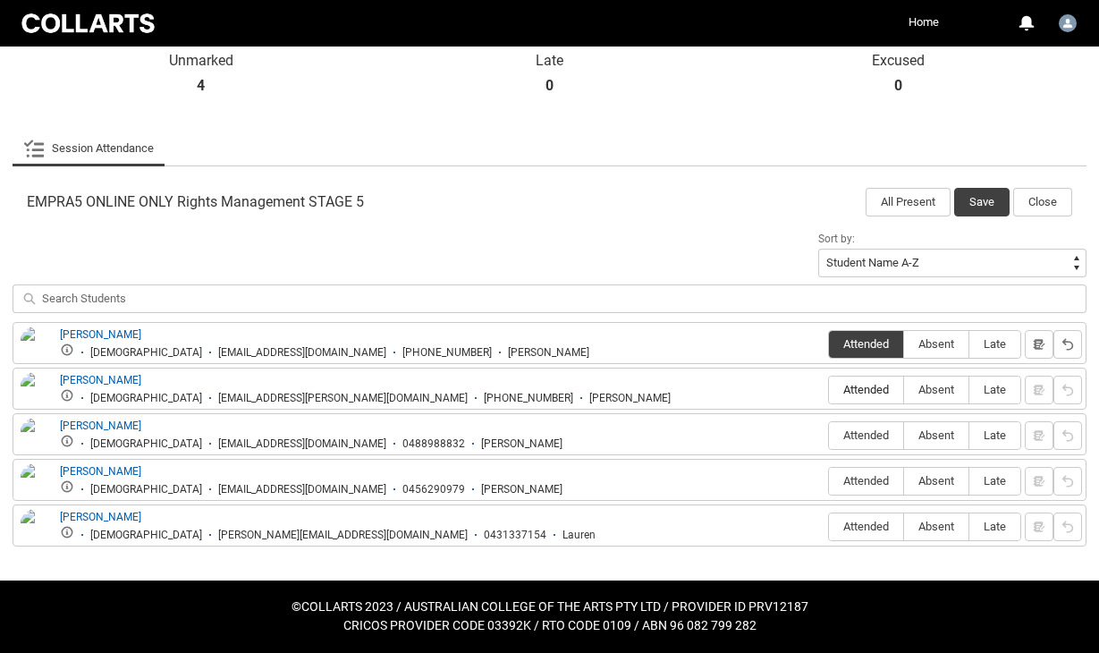
click at [829, 390] on input "Attended" at bounding box center [828, 389] width 1 height 1
type lightning-radio-group "Attended"
radio input "true"
click at [942, 443] on label "Absent" at bounding box center [936, 436] width 64 height 28
click at [904, 436] on input "Absent" at bounding box center [903, 435] width 1 height 1
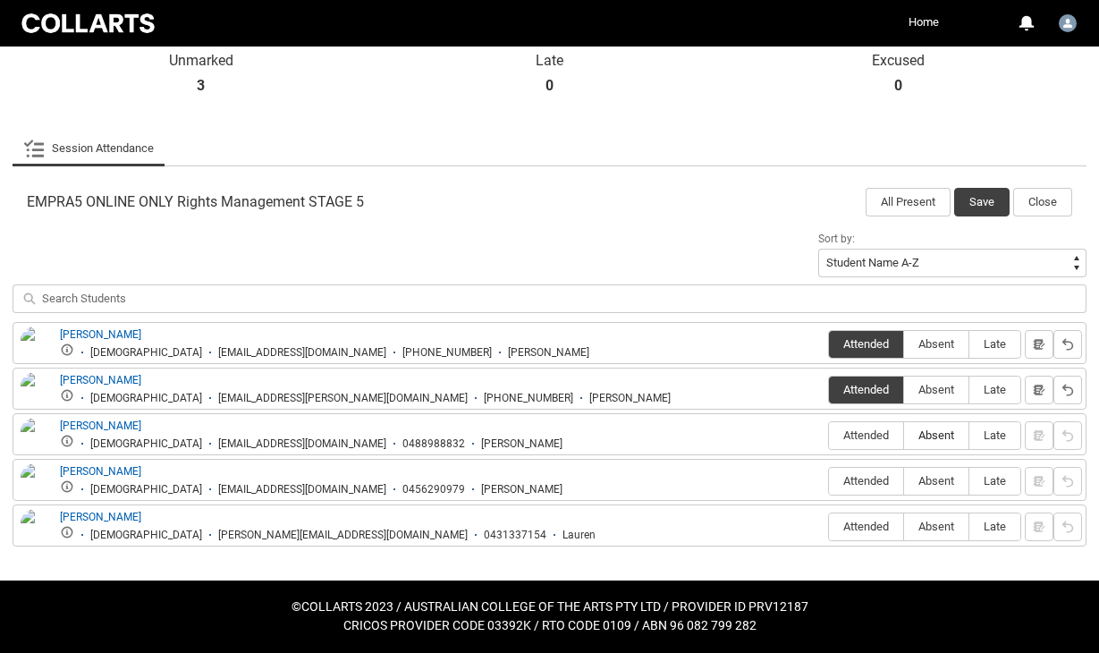
type lightning-radio-group "Absent"
radio input "true"
click at [941, 489] on label "Absent" at bounding box center [936, 482] width 64 height 28
click at [904, 481] on input "Absent" at bounding box center [903, 480] width 1 height 1
type lightning-radio-group "Absent"
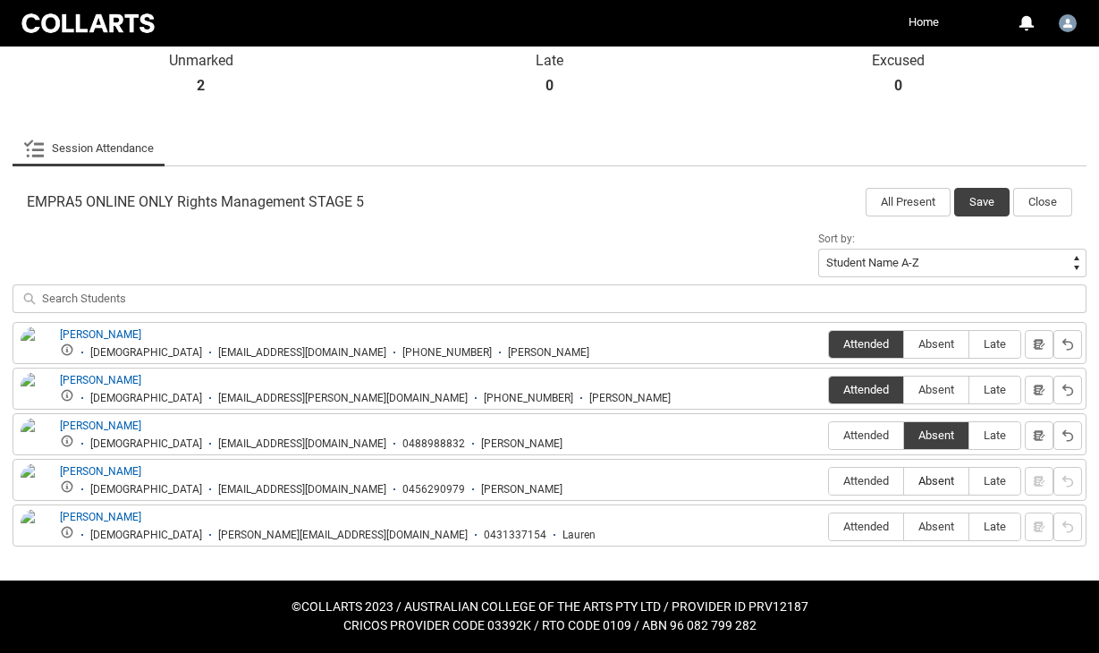
radio input "true"
click at [863, 483] on span "Attended" at bounding box center [866, 480] width 74 height 13
click at [829, 481] on input "Attended" at bounding box center [828, 480] width 1 height 1
type lightning-radio-group "Attended"
radio input "true"
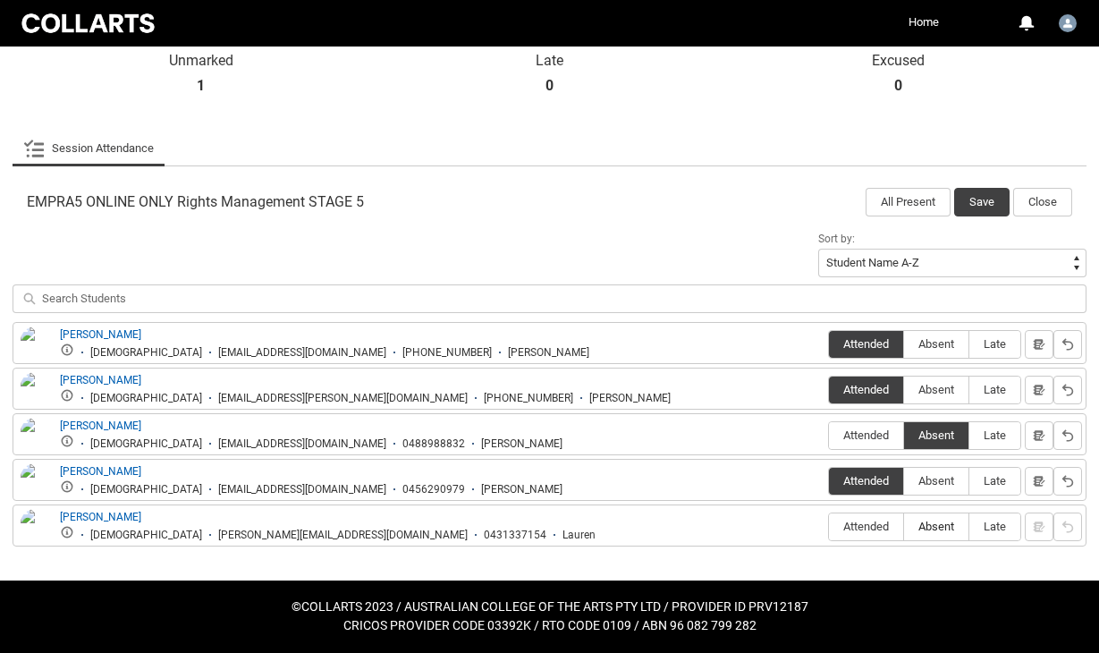
click at [932, 529] on span "Absent" at bounding box center [936, 526] width 64 height 13
click at [904, 527] on input "Absent" at bounding box center [903, 526] width 1 height 1
type lightning-radio-group "Absent"
radio input "true"
click at [983, 199] on button "Save" at bounding box center [981, 202] width 55 height 29
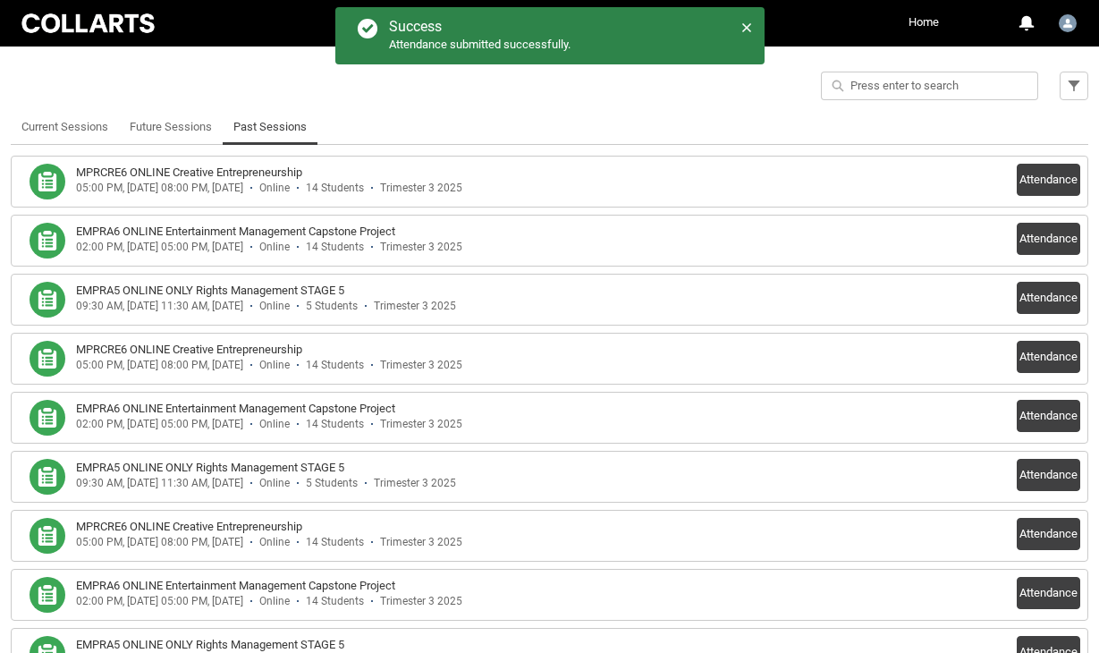
scroll to position [470, 0]
